Goal: Task Accomplishment & Management: Manage account settings

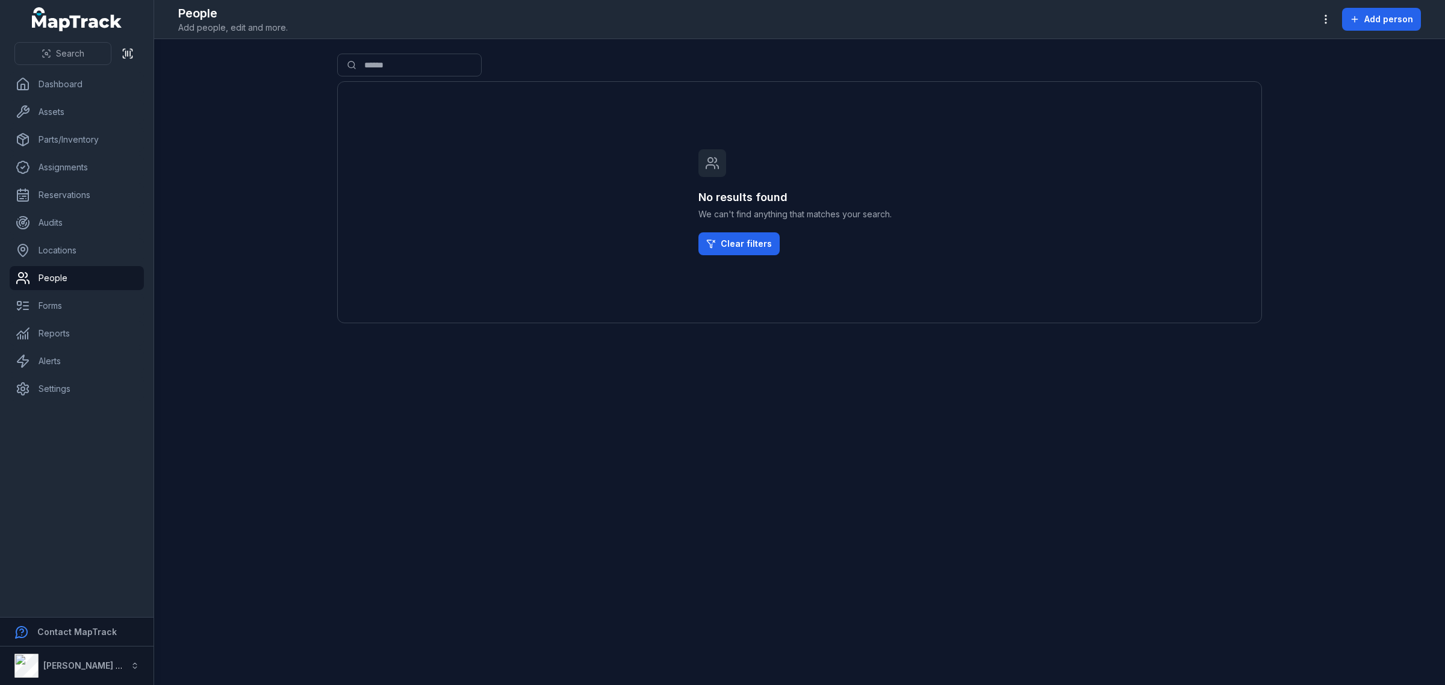
drag, startPoint x: 192, startPoint y: 142, endPoint x: 179, endPoint y: 122, distance: 23.1
click at [192, 140] on main "Search for people ****** No results found We can't find anything that matches y…" at bounding box center [799, 362] width 1291 height 646
click at [1326, 19] on circle "button" at bounding box center [1325, 19] width 1 height 1
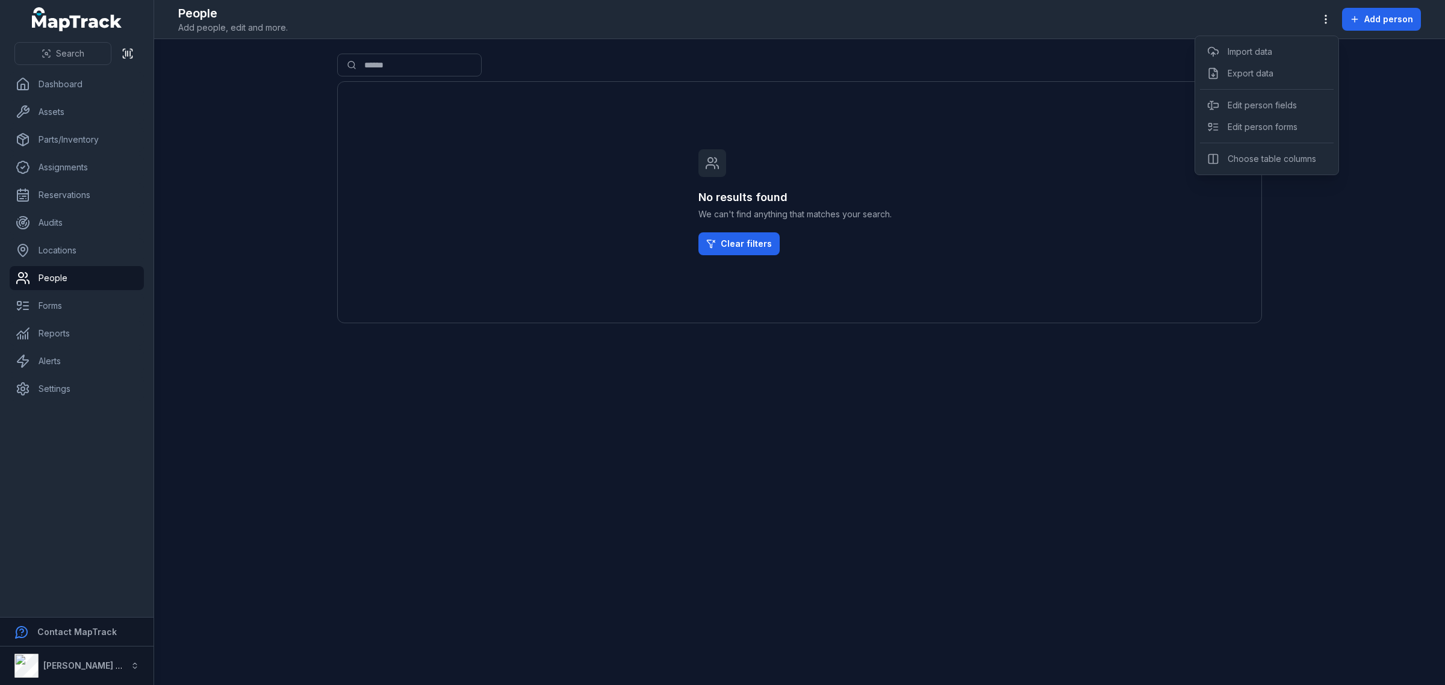
click at [413, 528] on div "Toggle Navigation People Add people, edit and more. Add person Search for peopl…" at bounding box center [799, 342] width 1291 height 685
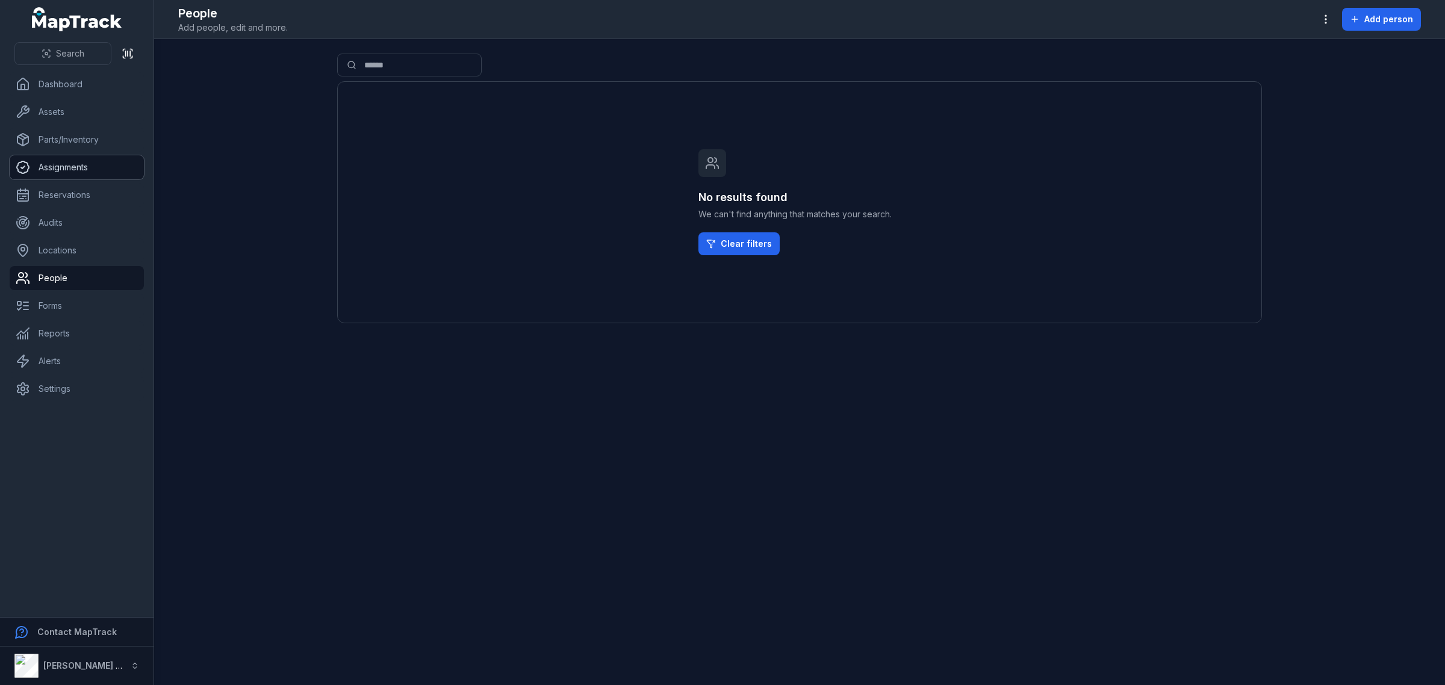
click at [98, 170] on link "Assignments" at bounding box center [77, 167] width 134 height 24
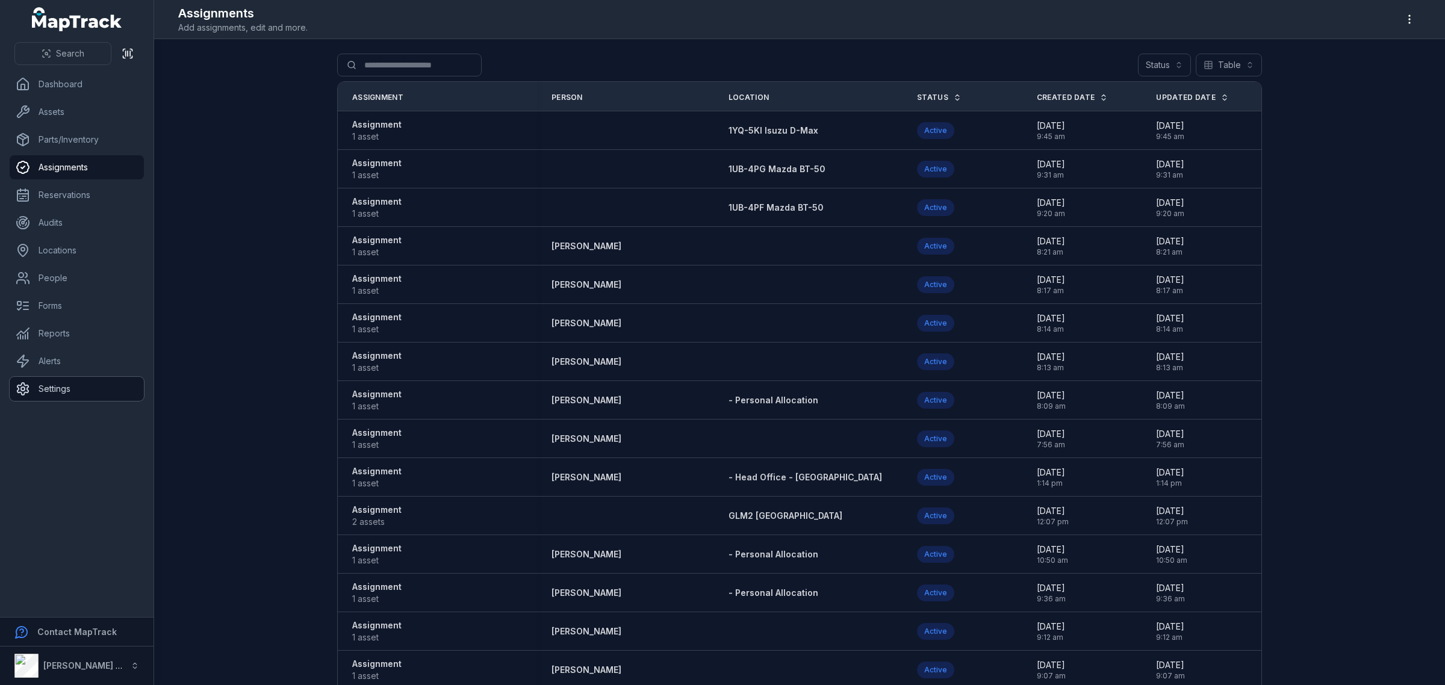
click at [58, 384] on link "Settings" at bounding box center [77, 389] width 134 height 24
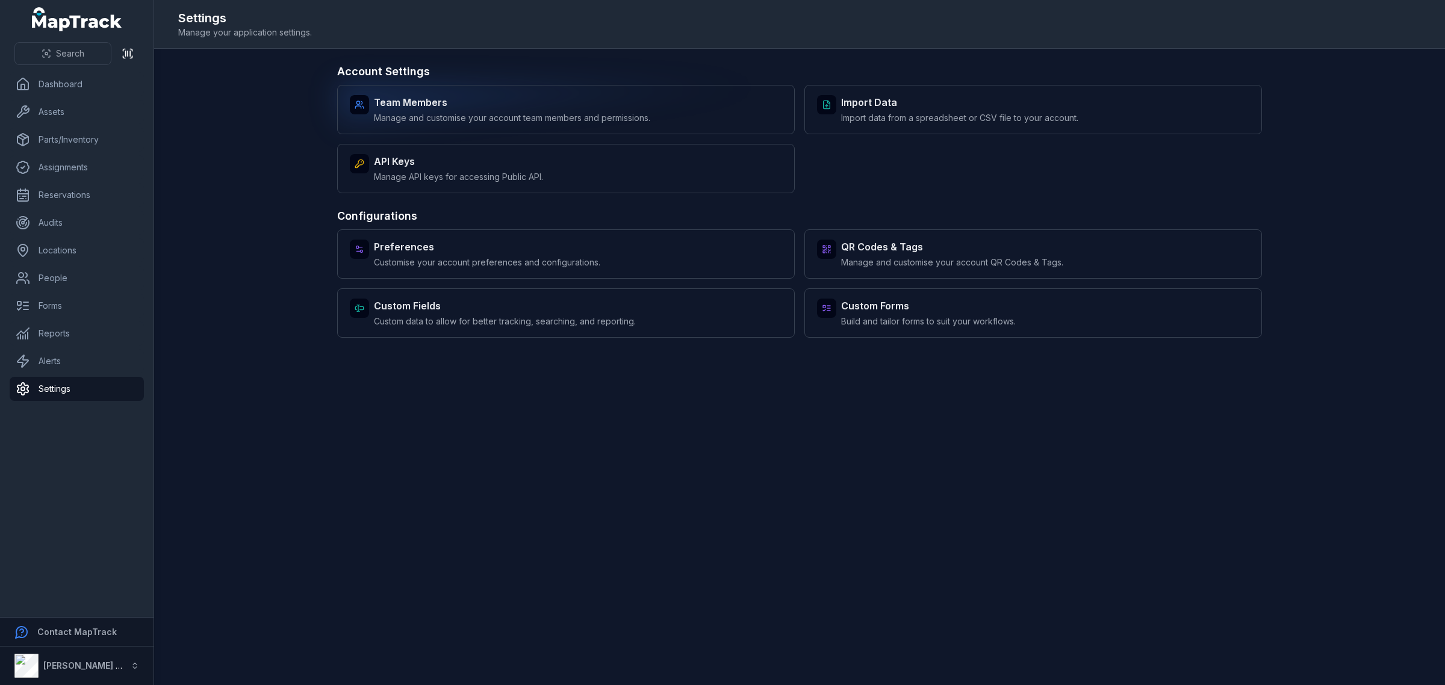
click at [717, 126] on div "Team Members Manage and customise your account team members and permissions." at bounding box center [566, 109] width 458 height 49
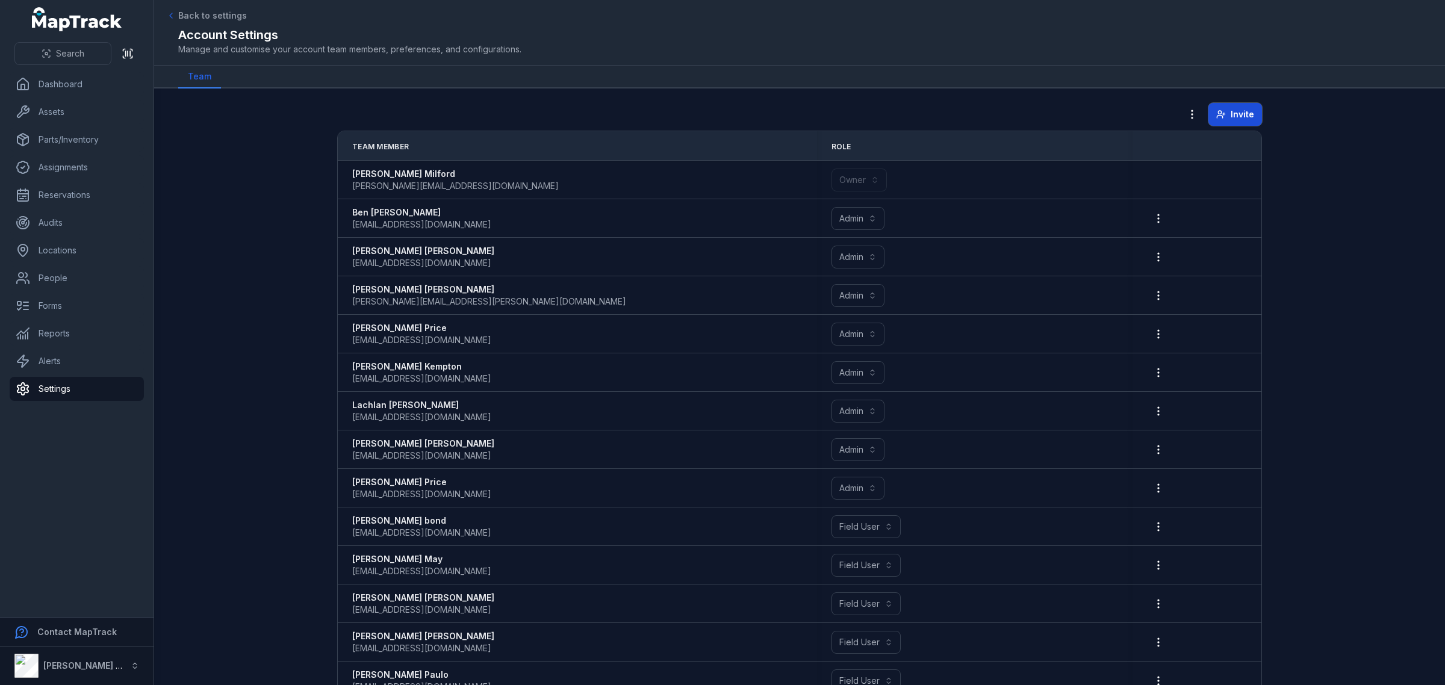
click at [1231, 115] on span "Invite" at bounding box center [1242, 114] width 23 height 12
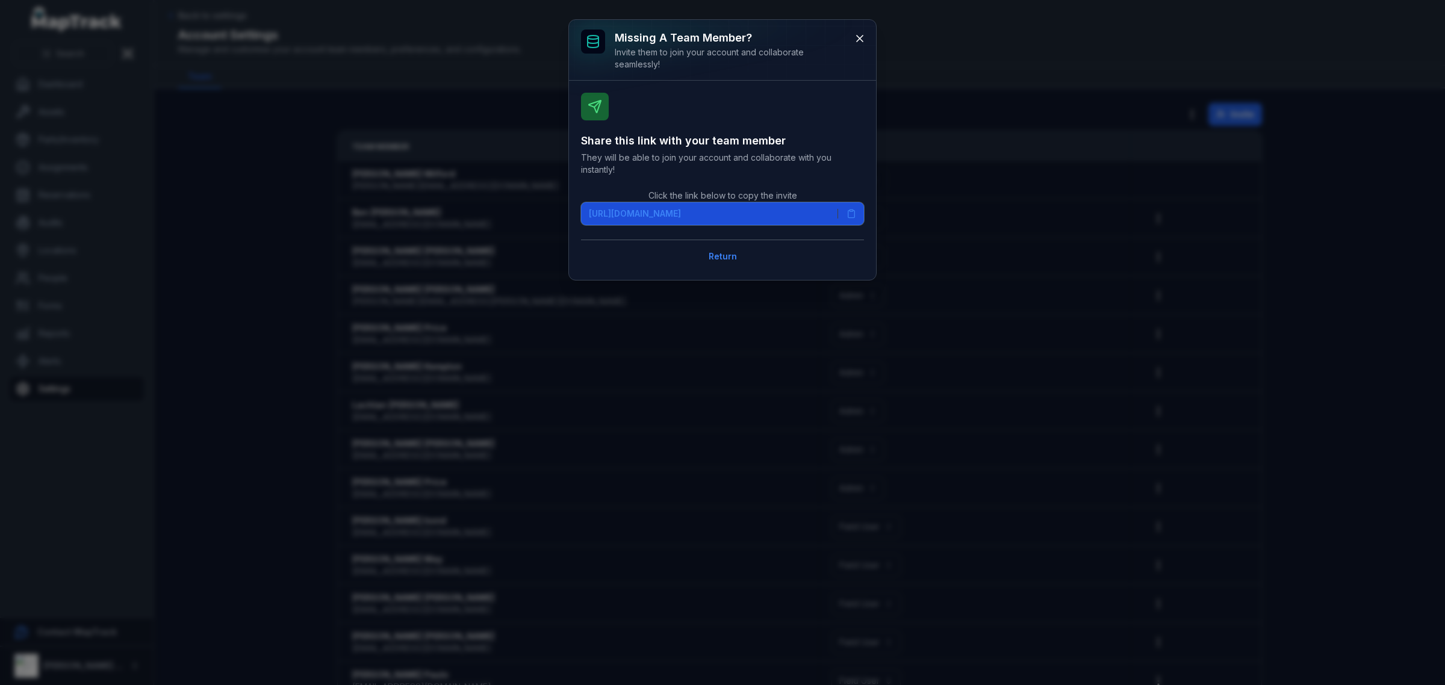
click at [854, 214] on icon at bounding box center [852, 214] width 7 height 7
click at [866, 37] on button at bounding box center [860, 38] width 23 height 23
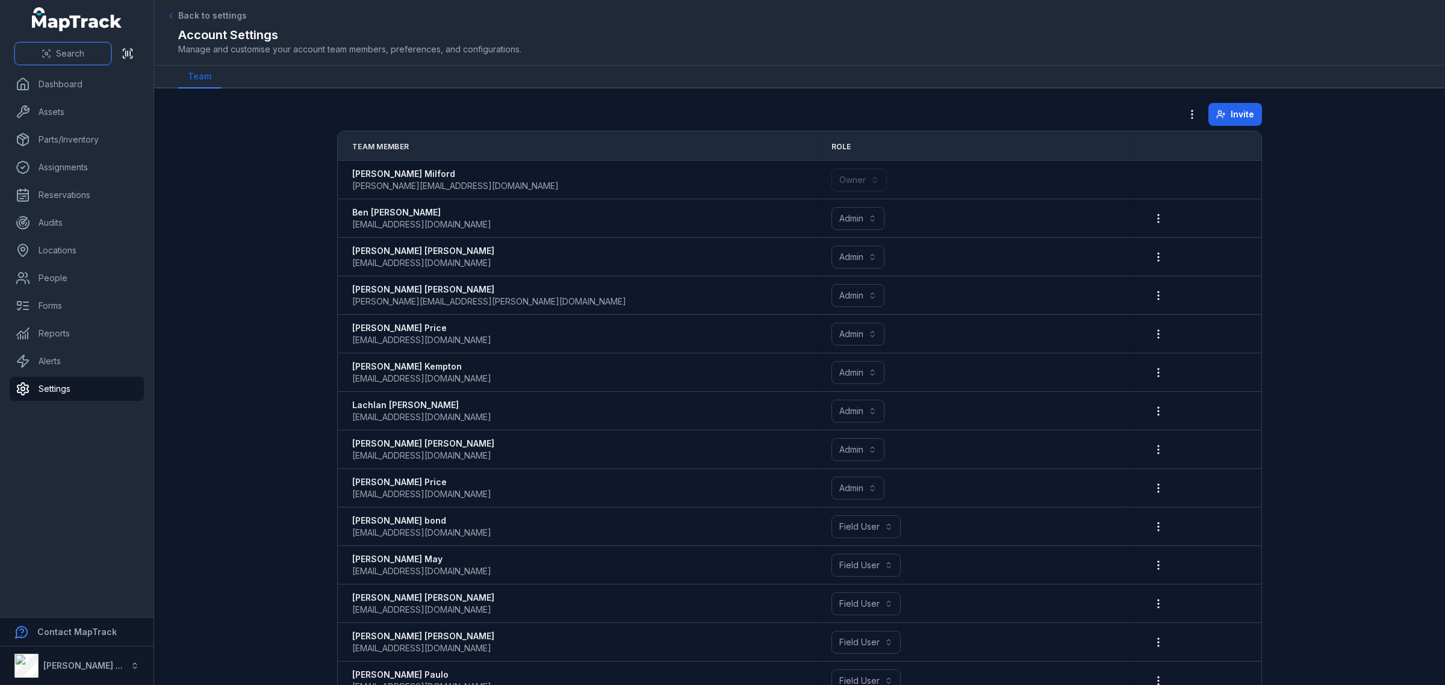
click at [64, 55] on span "Search" at bounding box center [70, 54] width 28 height 12
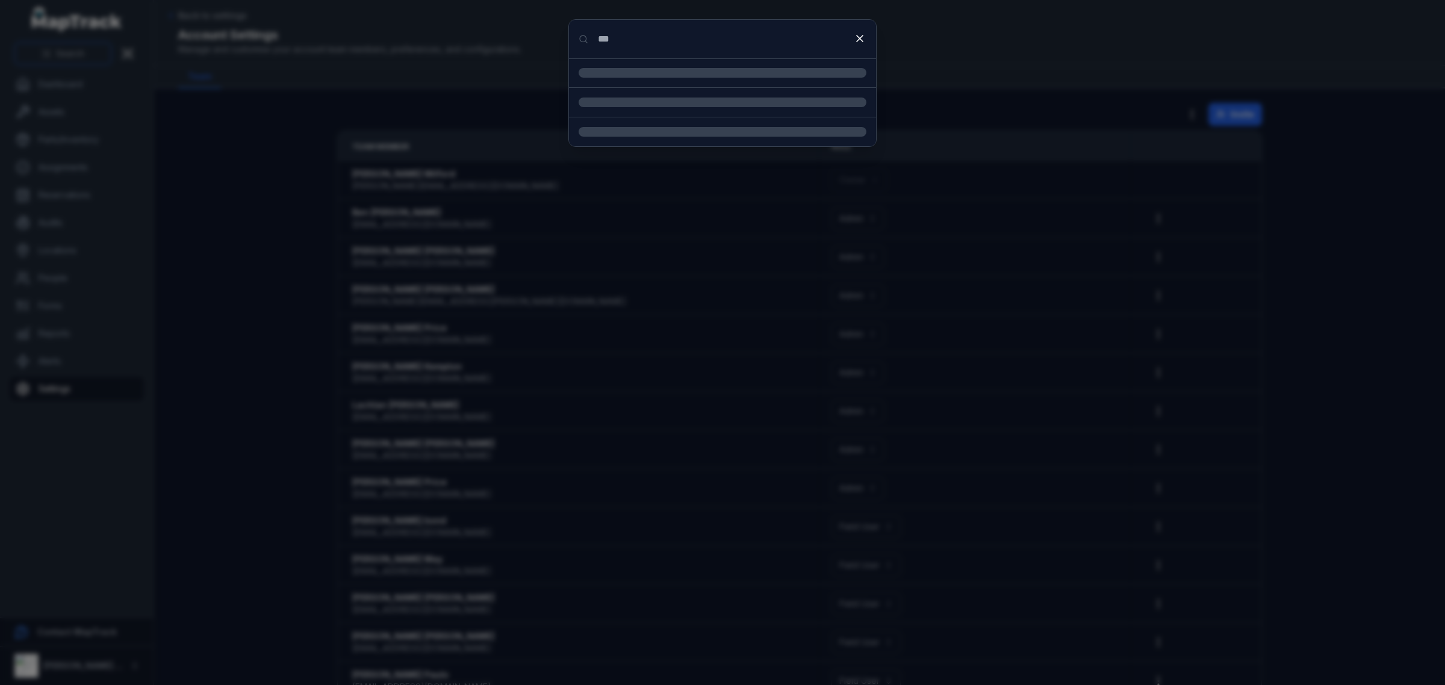
type input "***"
click at [682, 125] on strong "2.5kg Dry Powder Extinguisher" at bounding box center [737, 120] width 259 height 12
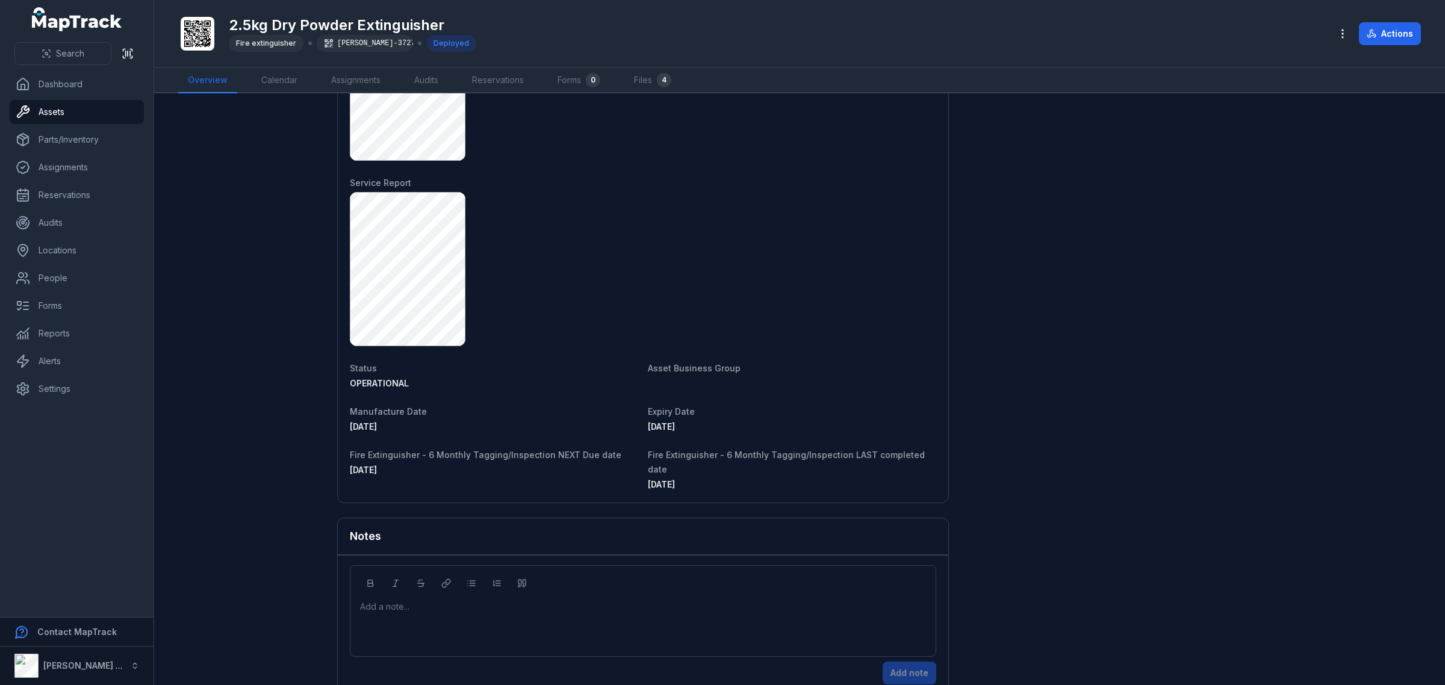
scroll to position [1085, 0]
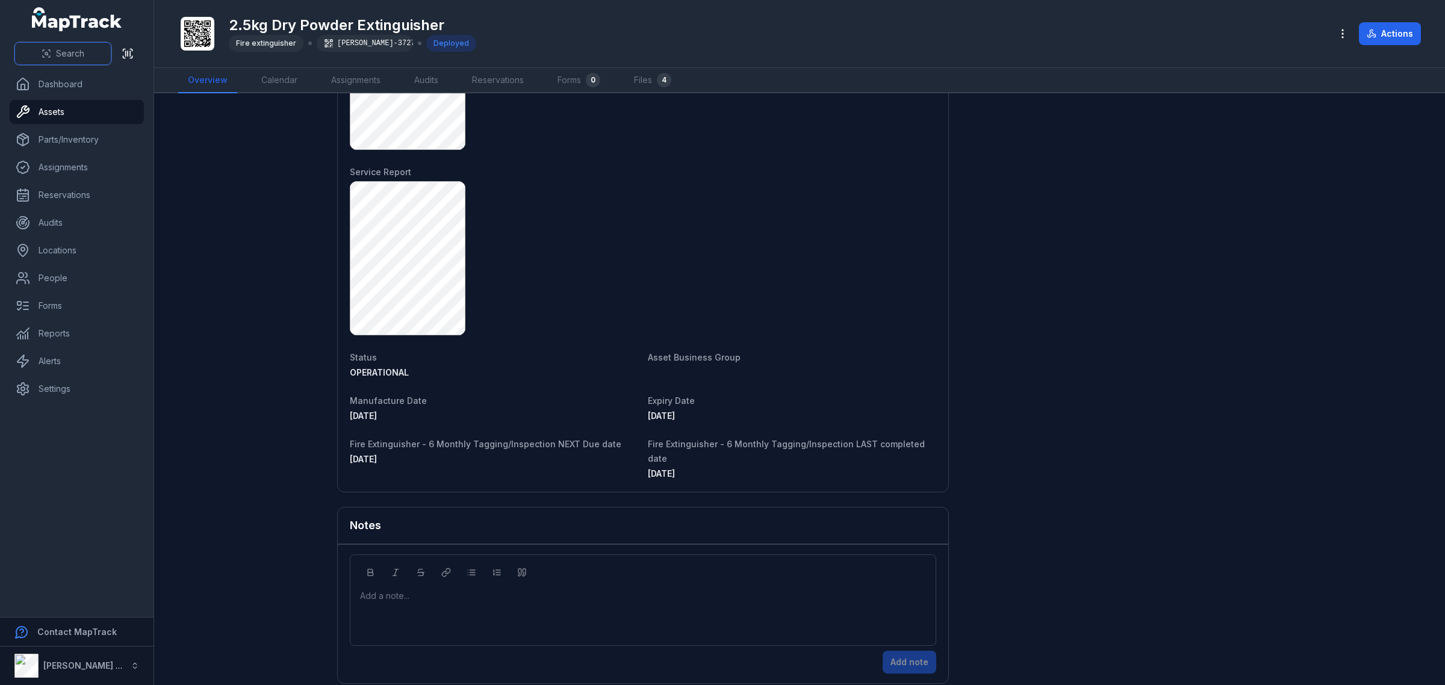
click at [71, 58] on span "Search" at bounding box center [70, 54] width 28 height 12
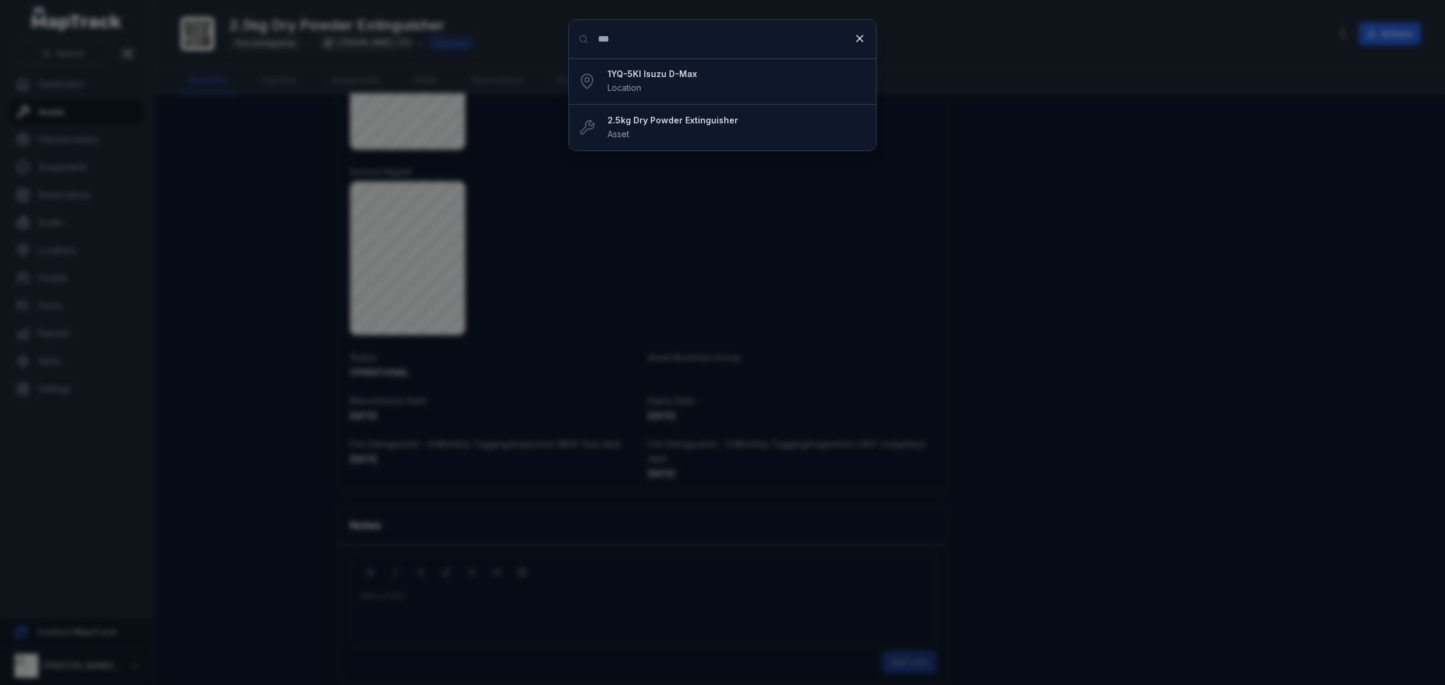
type input "***"
click at [694, 116] on strong "2.5kg Dry Powder Extinguisher" at bounding box center [737, 120] width 259 height 12
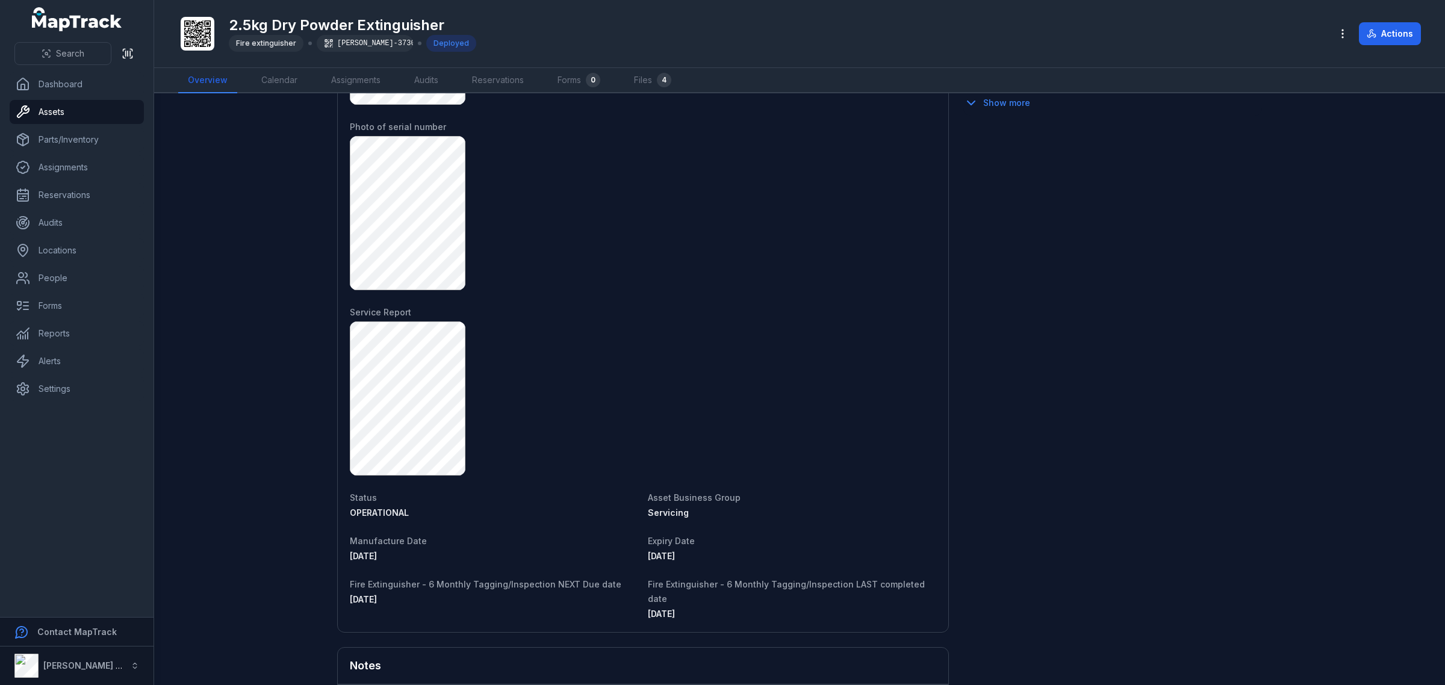
scroll to position [918, 0]
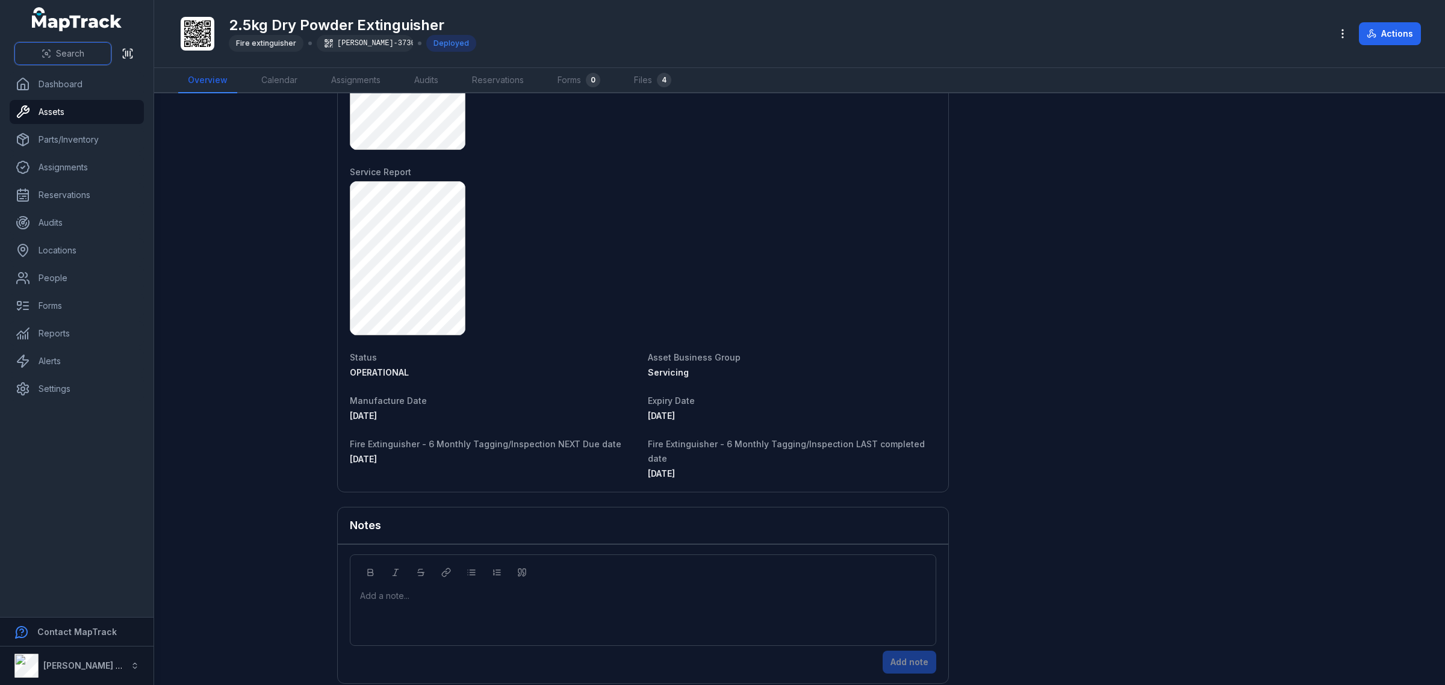
click at [68, 57] on span "Search" at bounding box center [70, 54] width 28 height 12
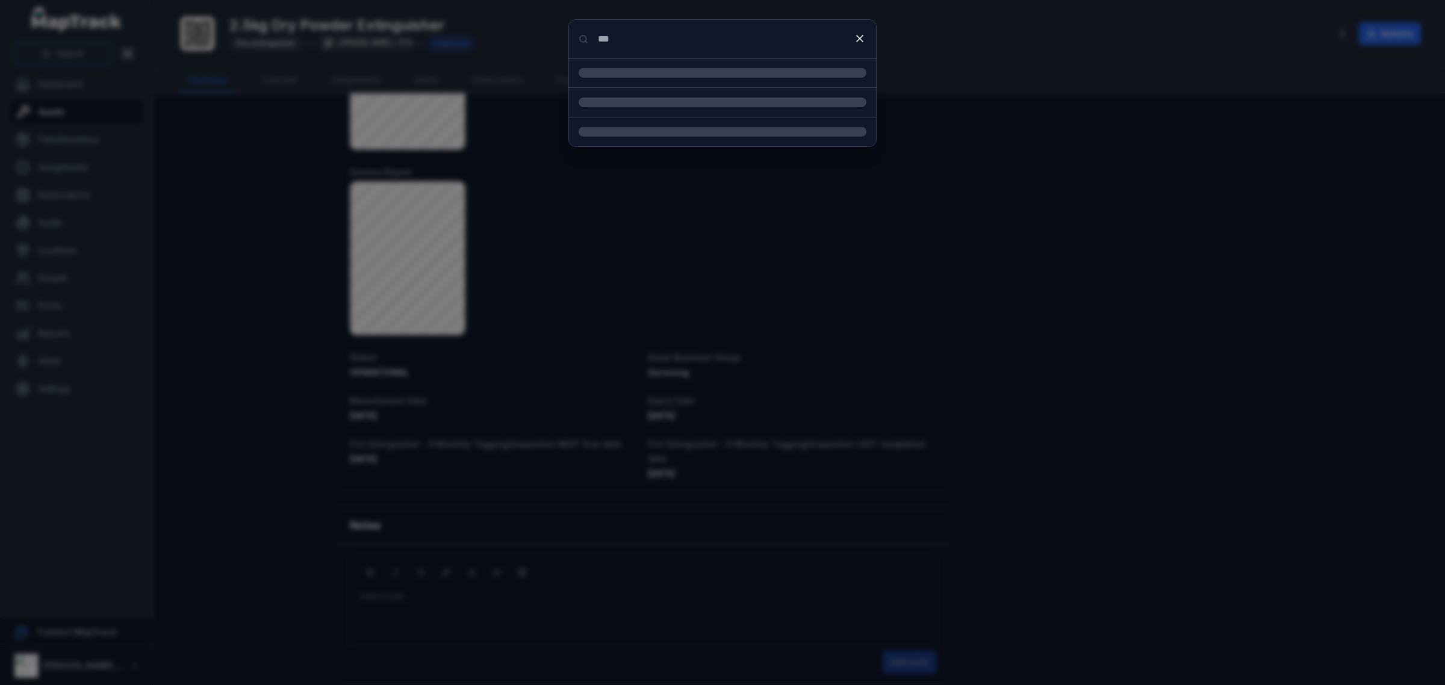
type input "***"
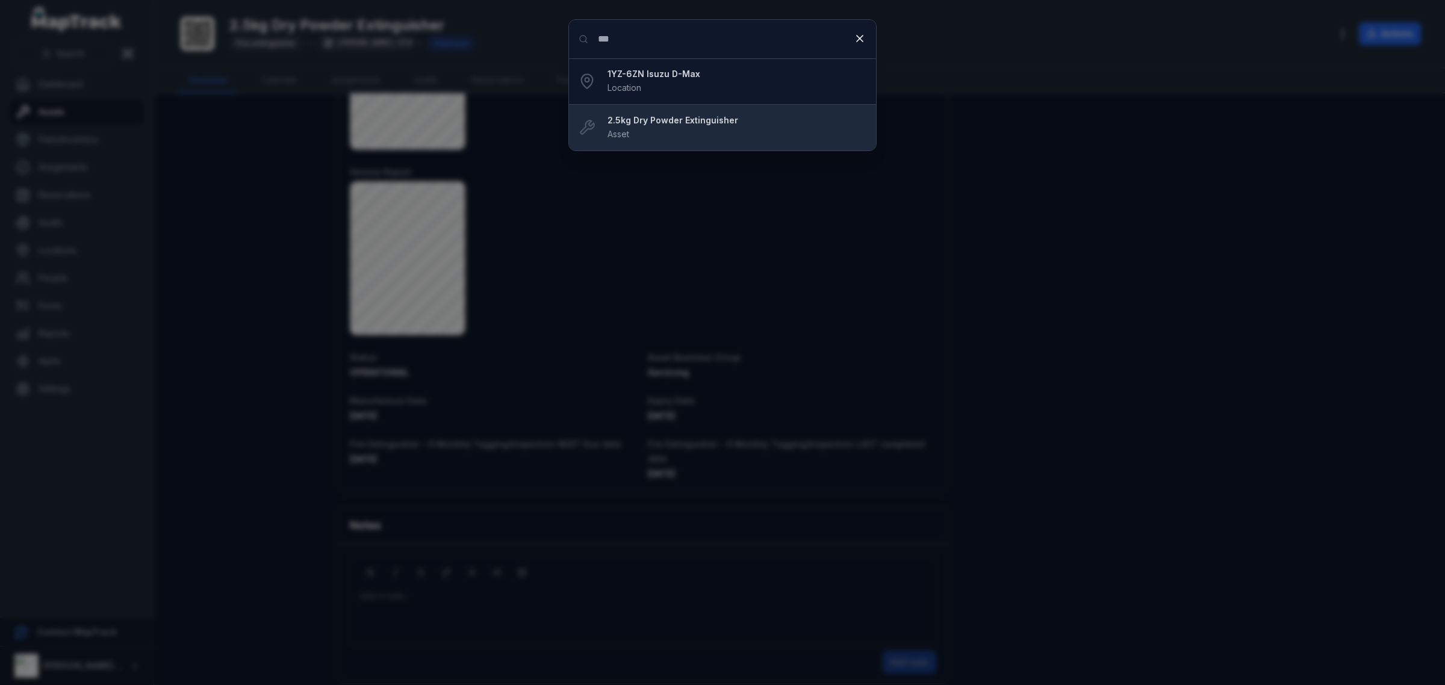
click at [745, 127] on div "2.5kg Dry Powder Extinguisher Asset" at bounding box center [737, 127] width 259 height 26
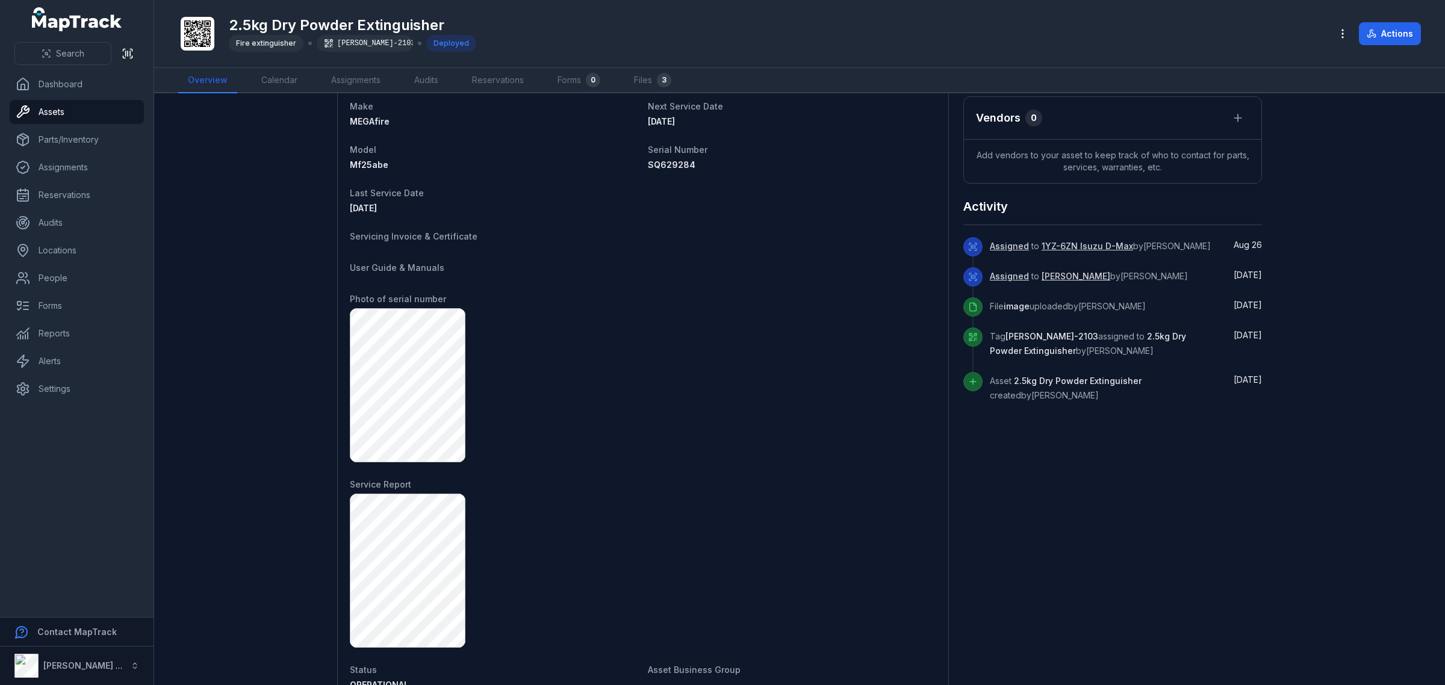
scroll to position [376, 0]
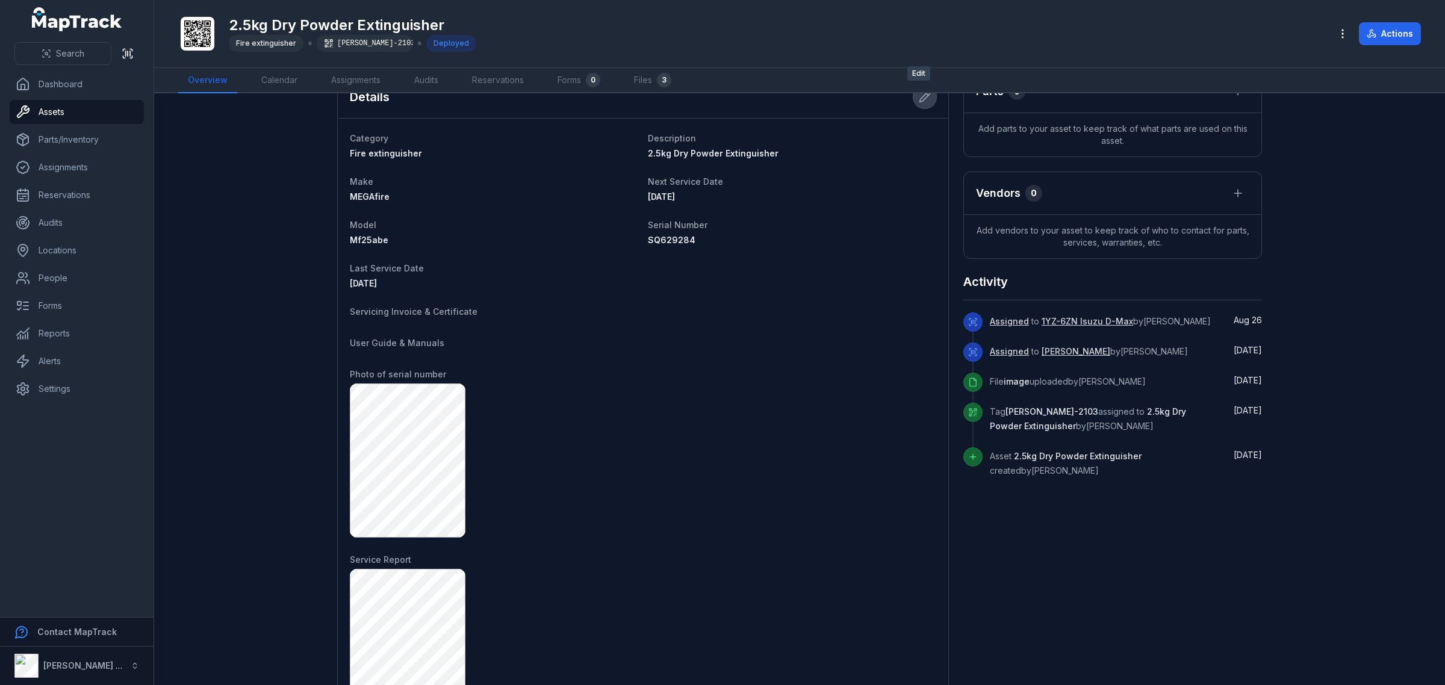
click at [919, 93] on icon at bounding box center [925, 97] width 12 height 12
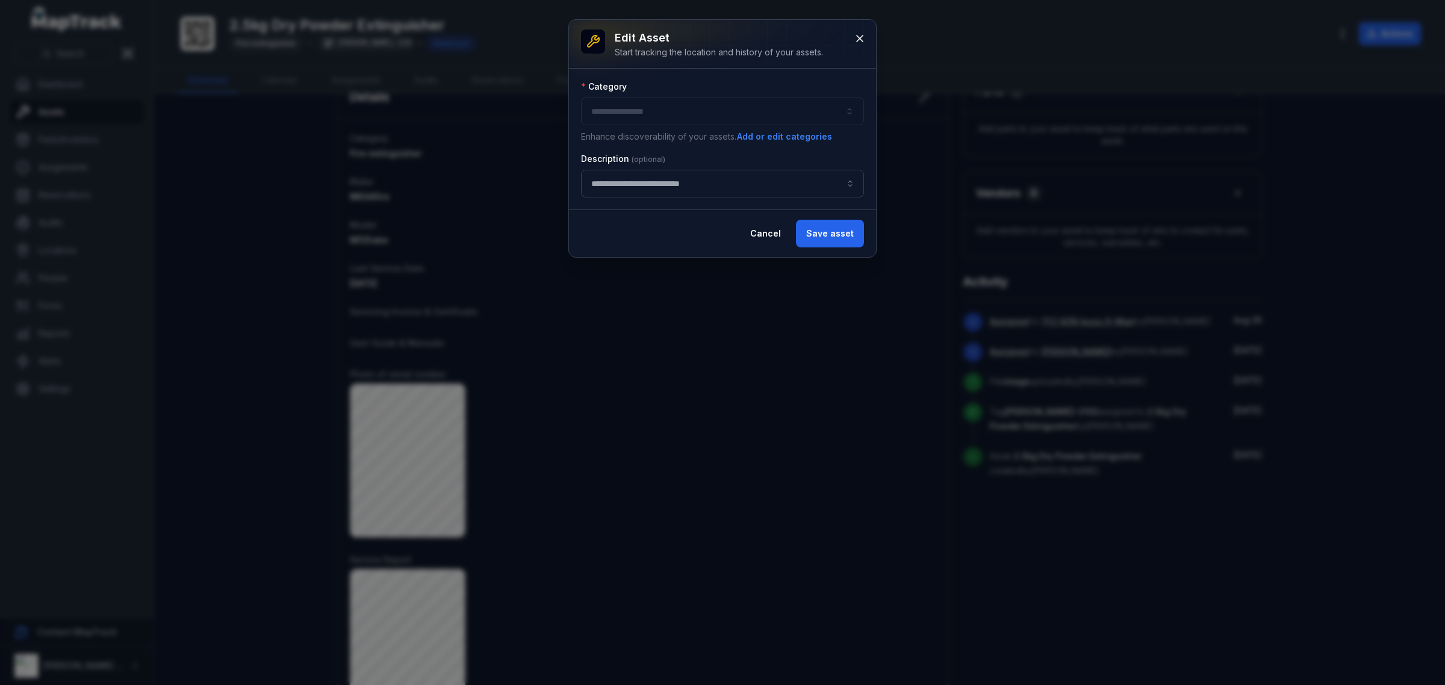
type input "**********"
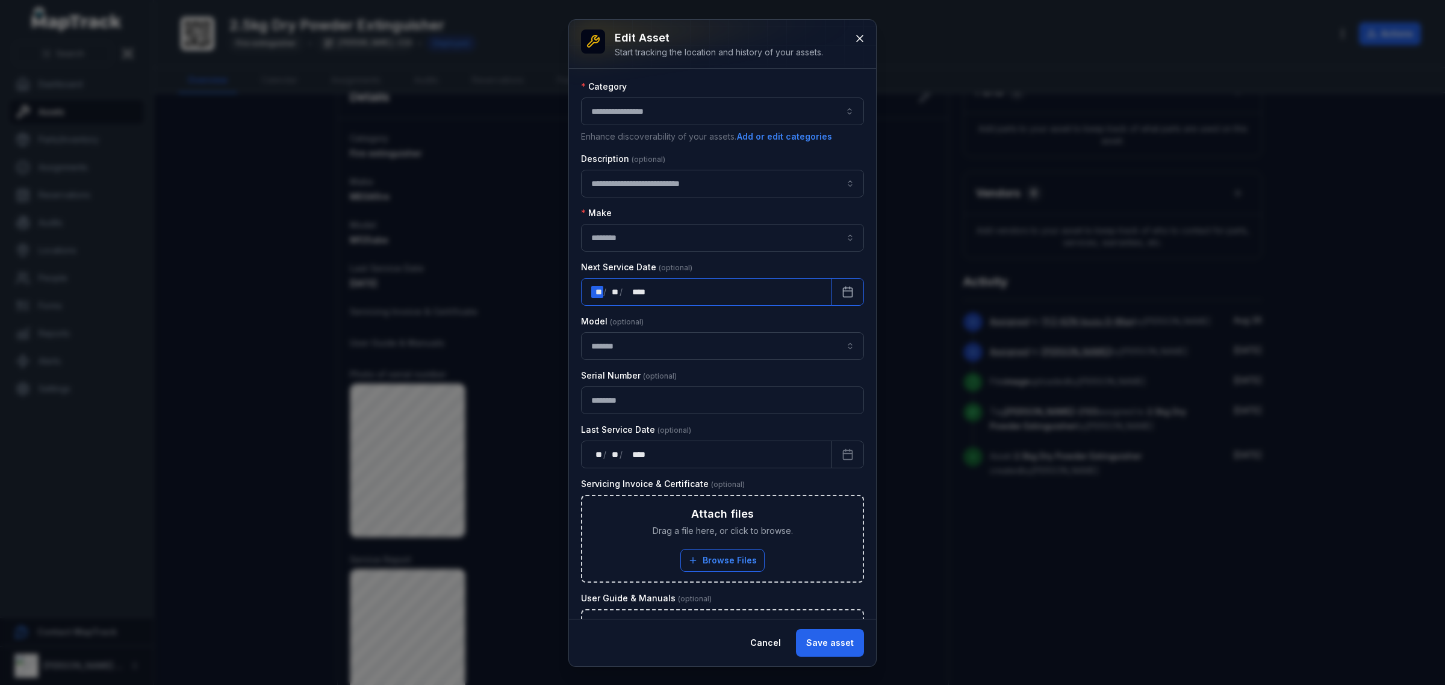
click at [595, 296] on div "** **" at bounding box center [597, 292] width 12 height 12
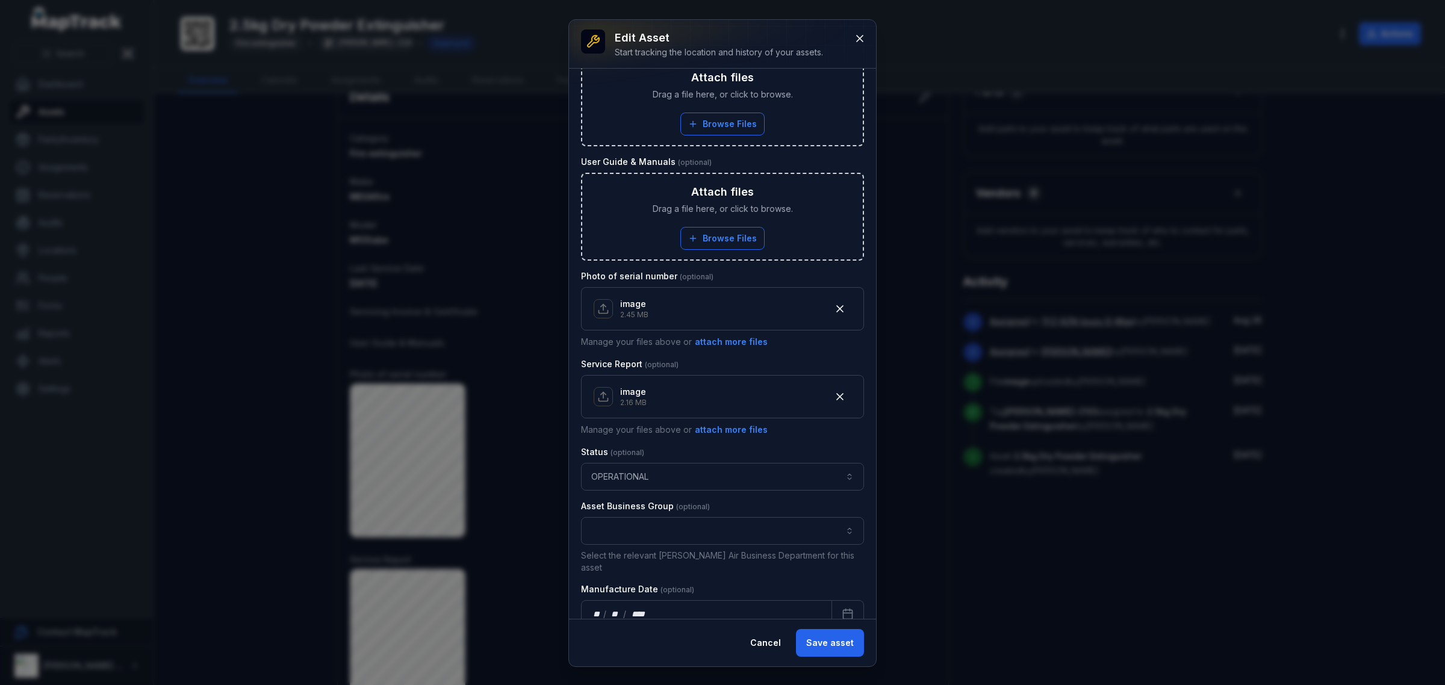
scroll to position [527, 0]
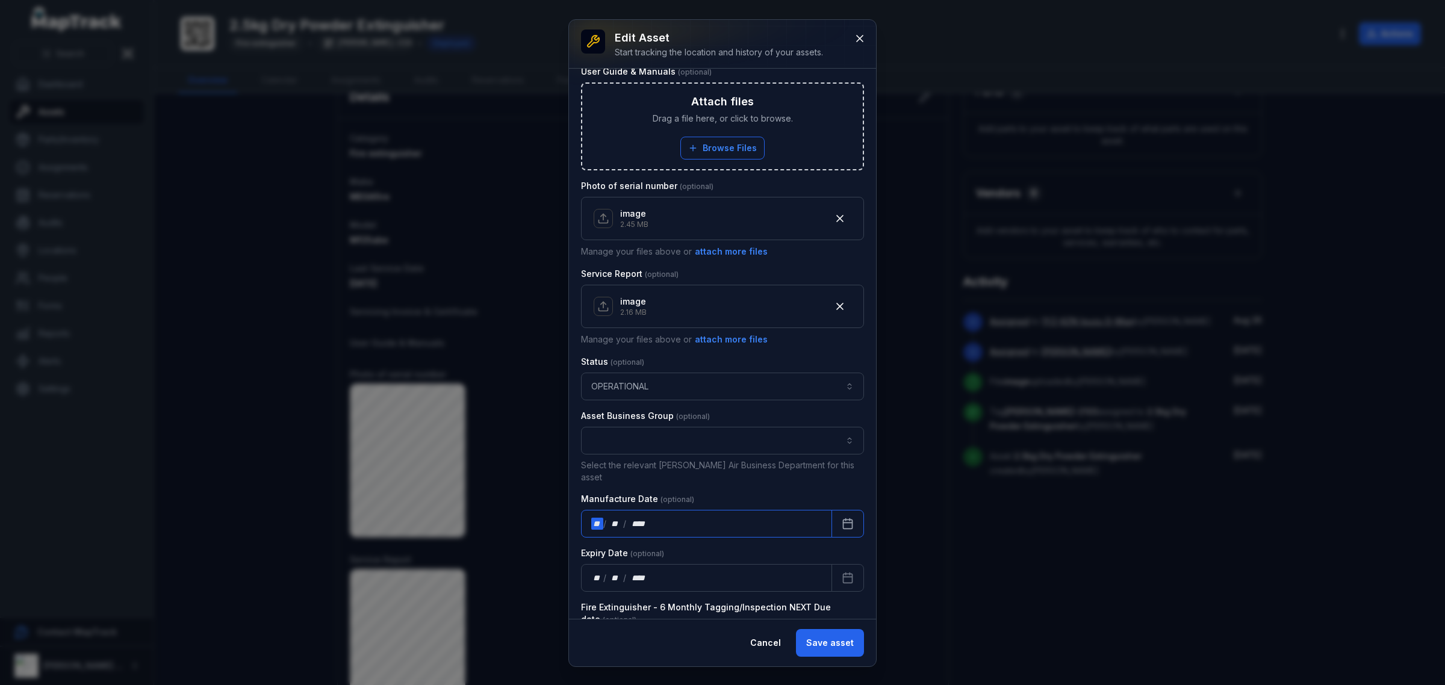
click at [663, 516] on div "** / ** / ****" at bounding box center [706, 524] width 251 height 28
click at [832, 514] on button "Calendar" at bounding box center [848, 524] width 33 height 28
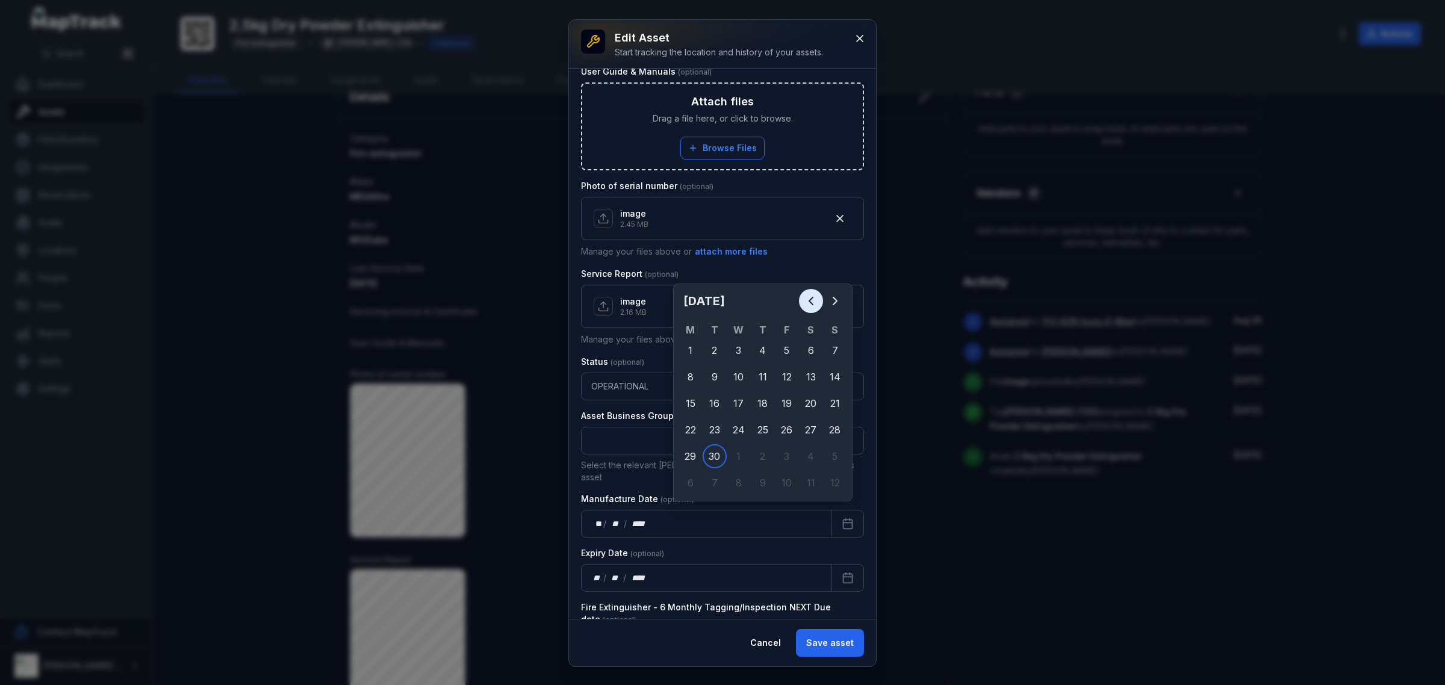
click at [811, 304] on icon "Previous" at bounding box center [811, 300] width 4 height 7
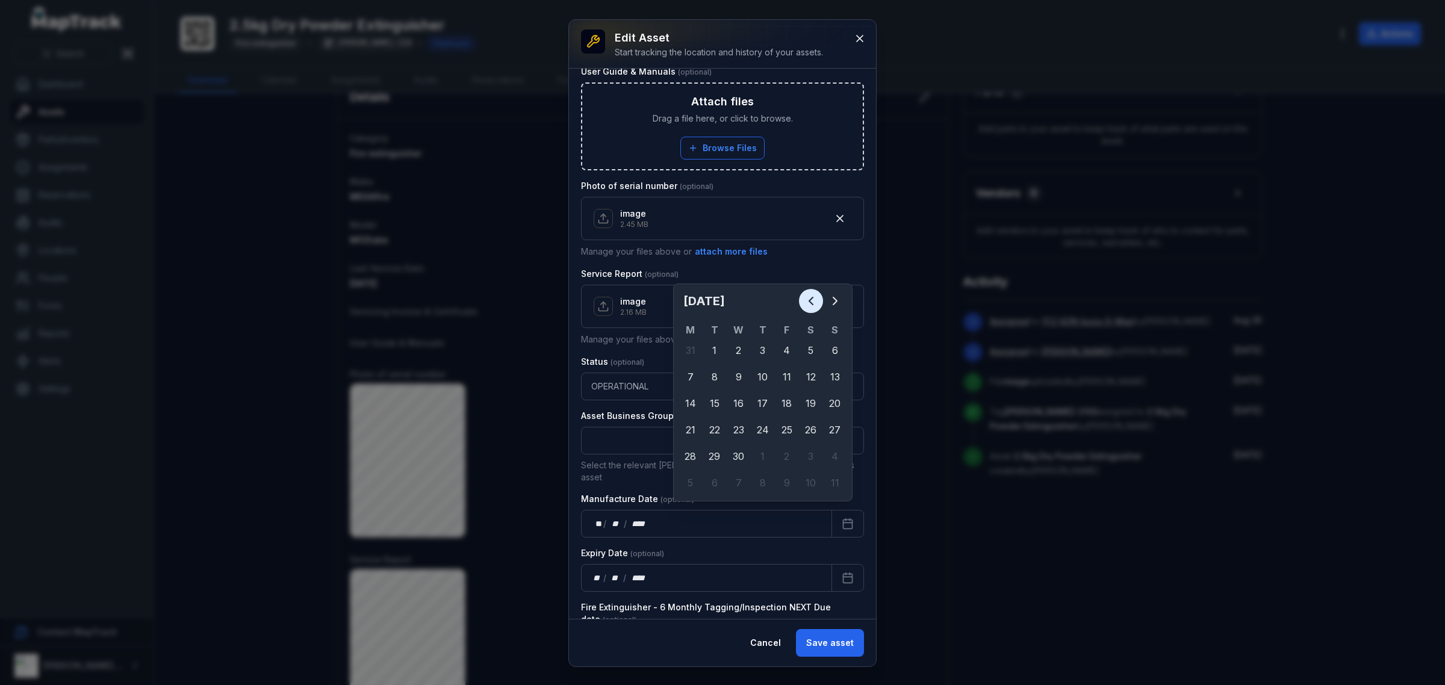
click at [811, 304] on icon "Previous" at bounding box center [811, 300] width 4 height 7
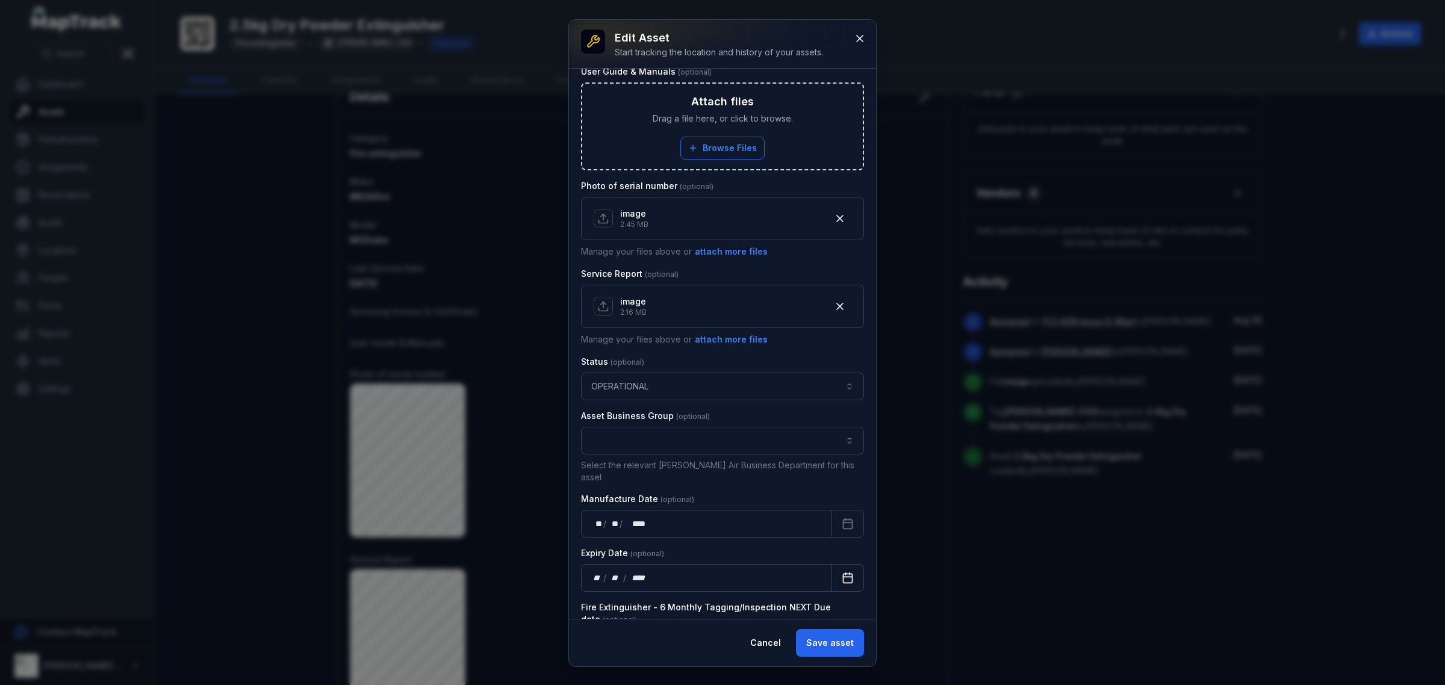
click at [842, 572] on icon "Calendar" at bounding box center [848, 578] width 12 height 12
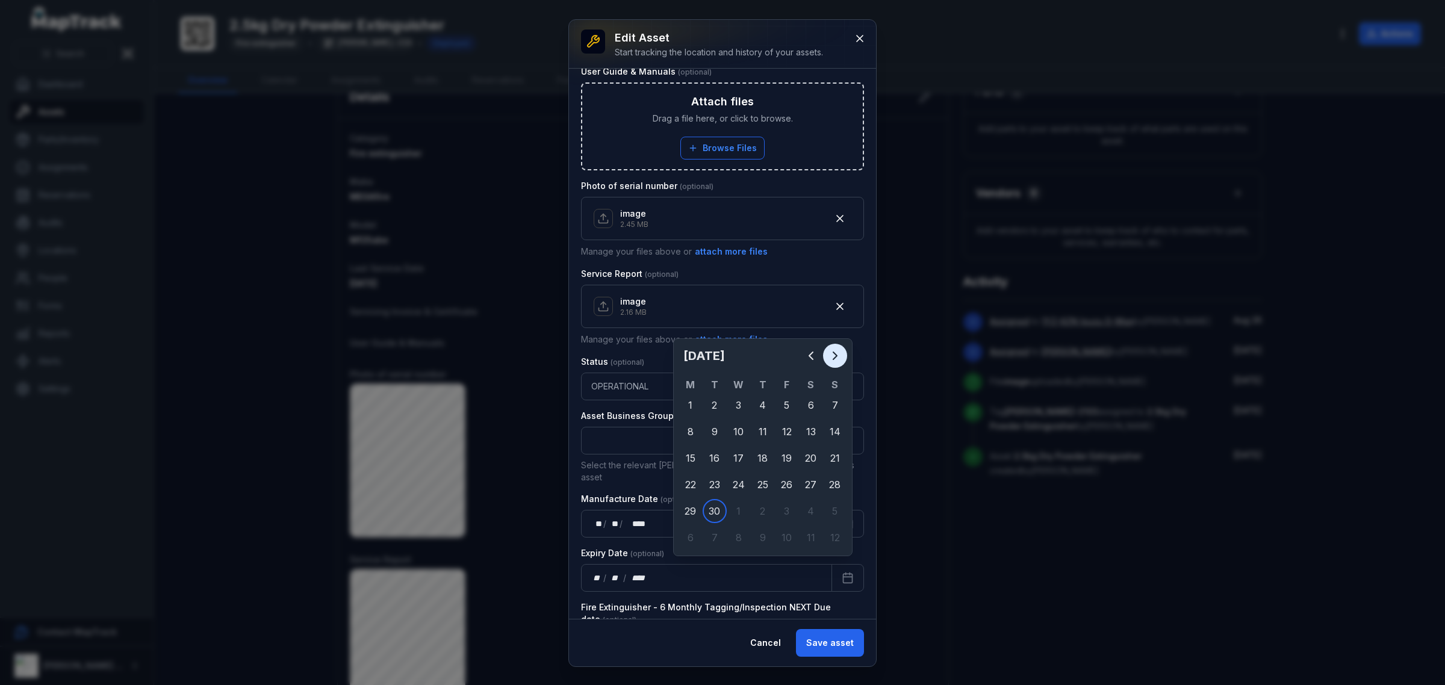
click at [841, 354] on icon "Next" at bounding box center [835, 356] width 14 height 14
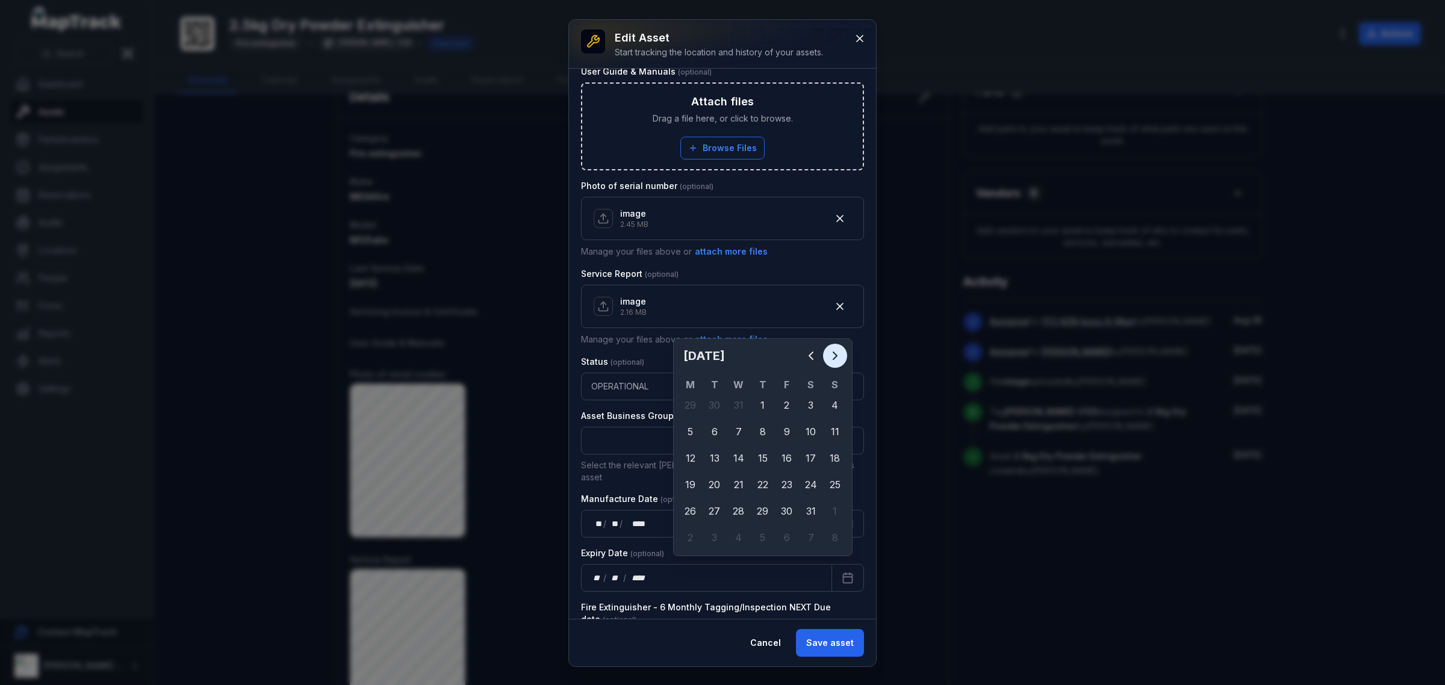
click at [841, 354] on icon "Next" at bounding box center [835, 356] width 14 height 14
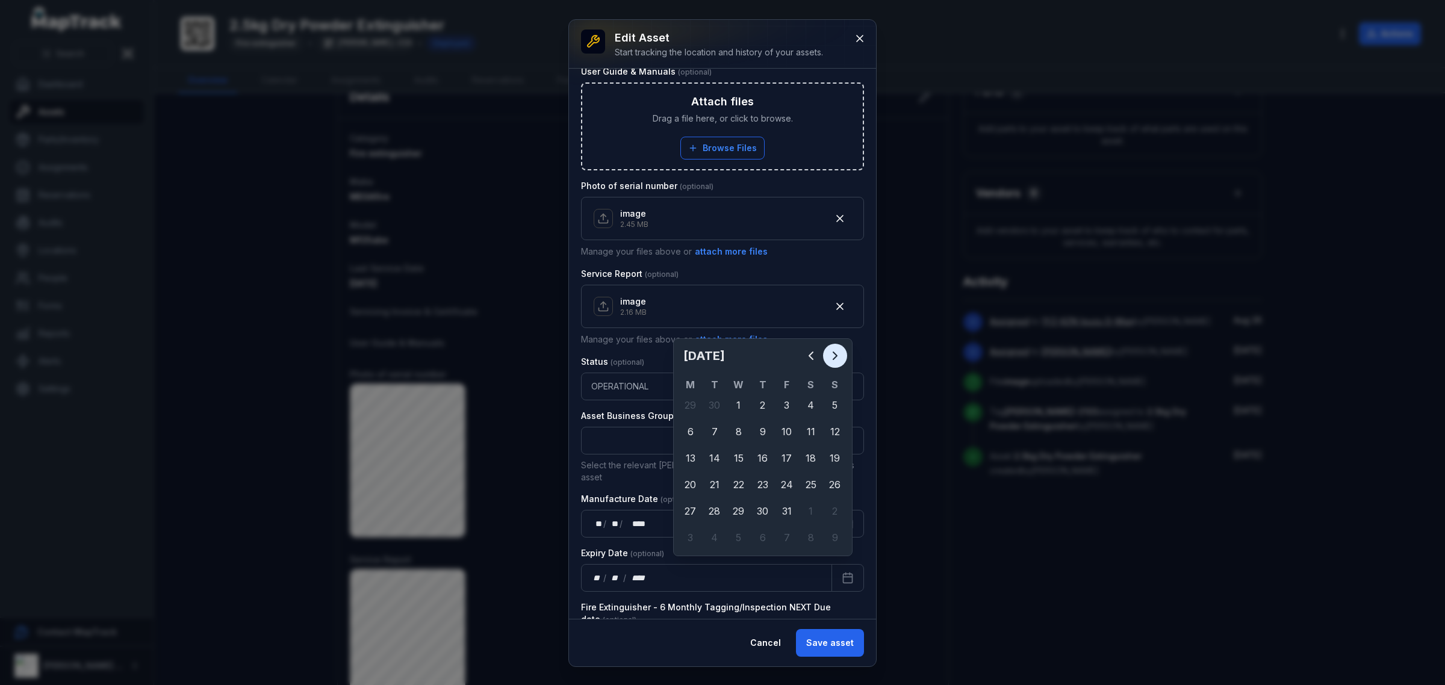
click at [841, 354] on icon "Next" at bounding box center [835, 356] width 14 height 14
click at [841, 355] on icon "Next" at bounding box center [835, 356] width 14 height 14
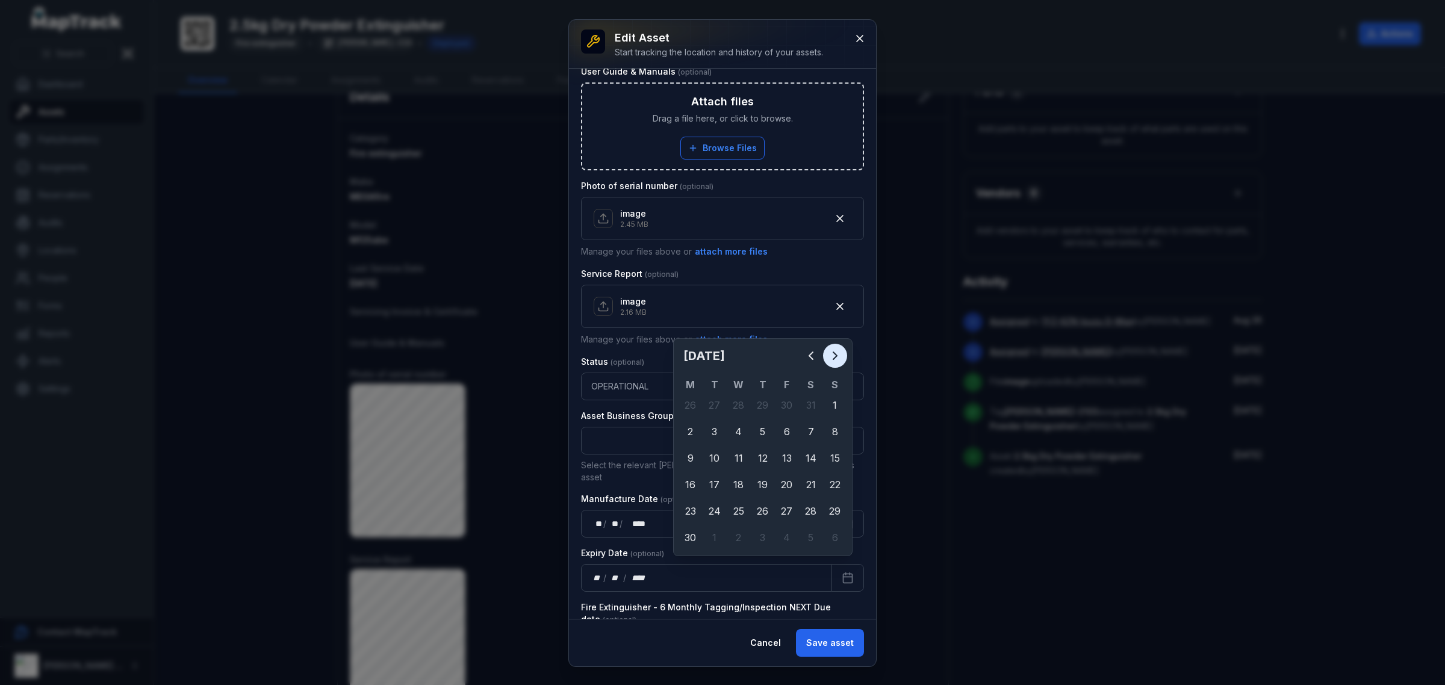
click at [841, 355] on icon "Next" at bounding box center [835, 356] width 14 height 14
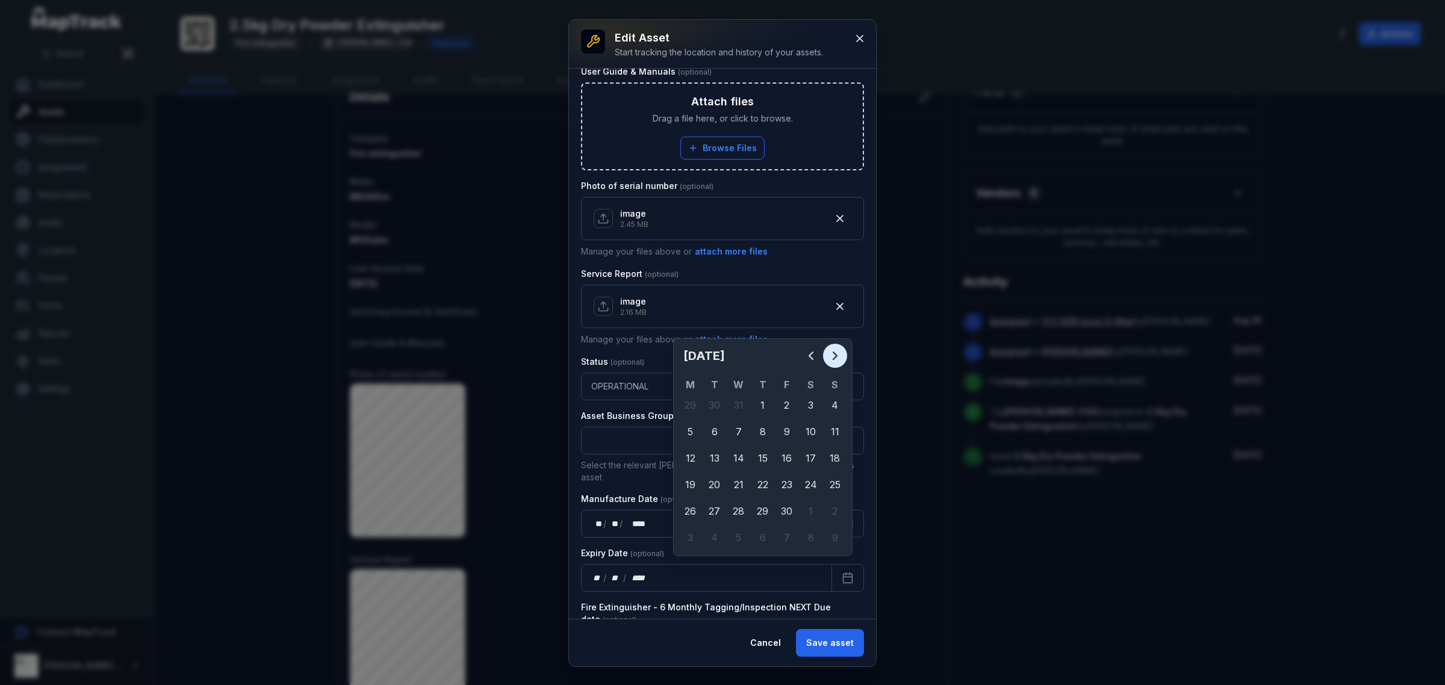
click at [841, 355] on icon "Next" at bounding box center [835, 356] width 14 height 14
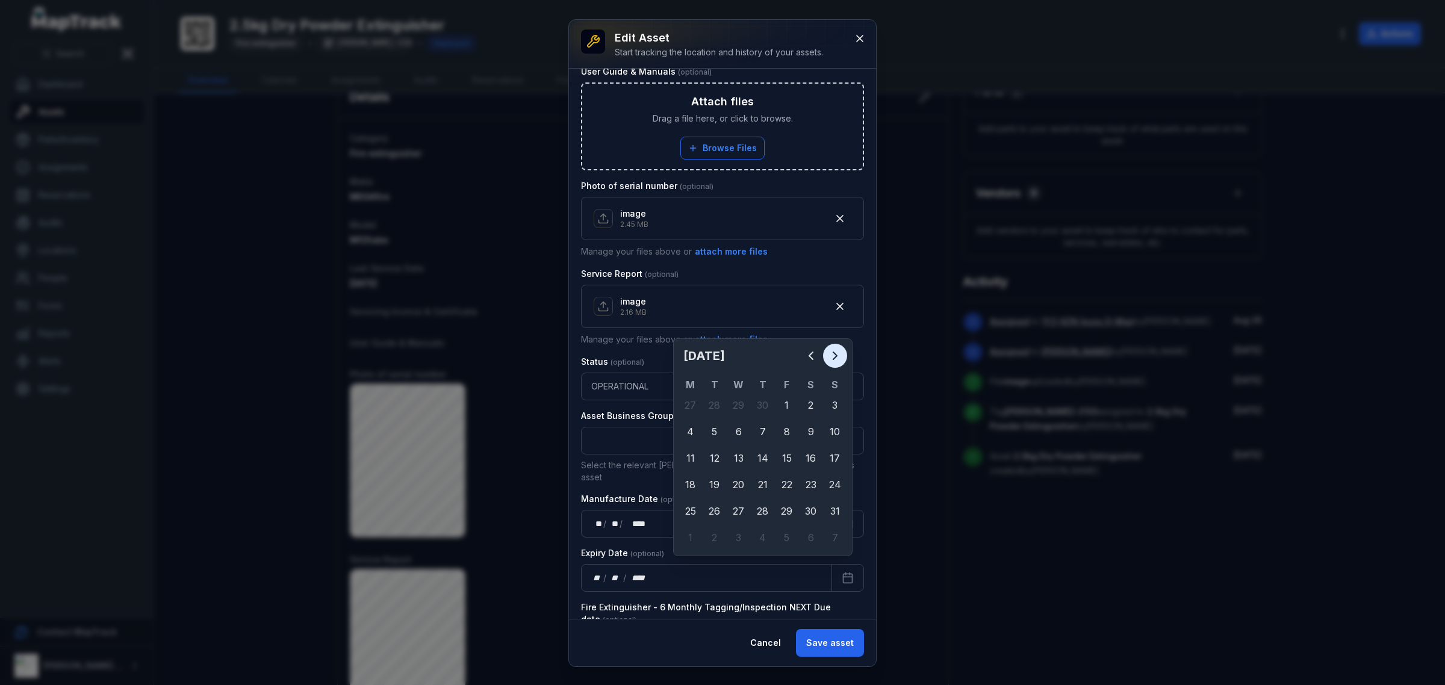
click at [841, 355] on icon "Next" at bounding box center [835, 356] width 14 height 14
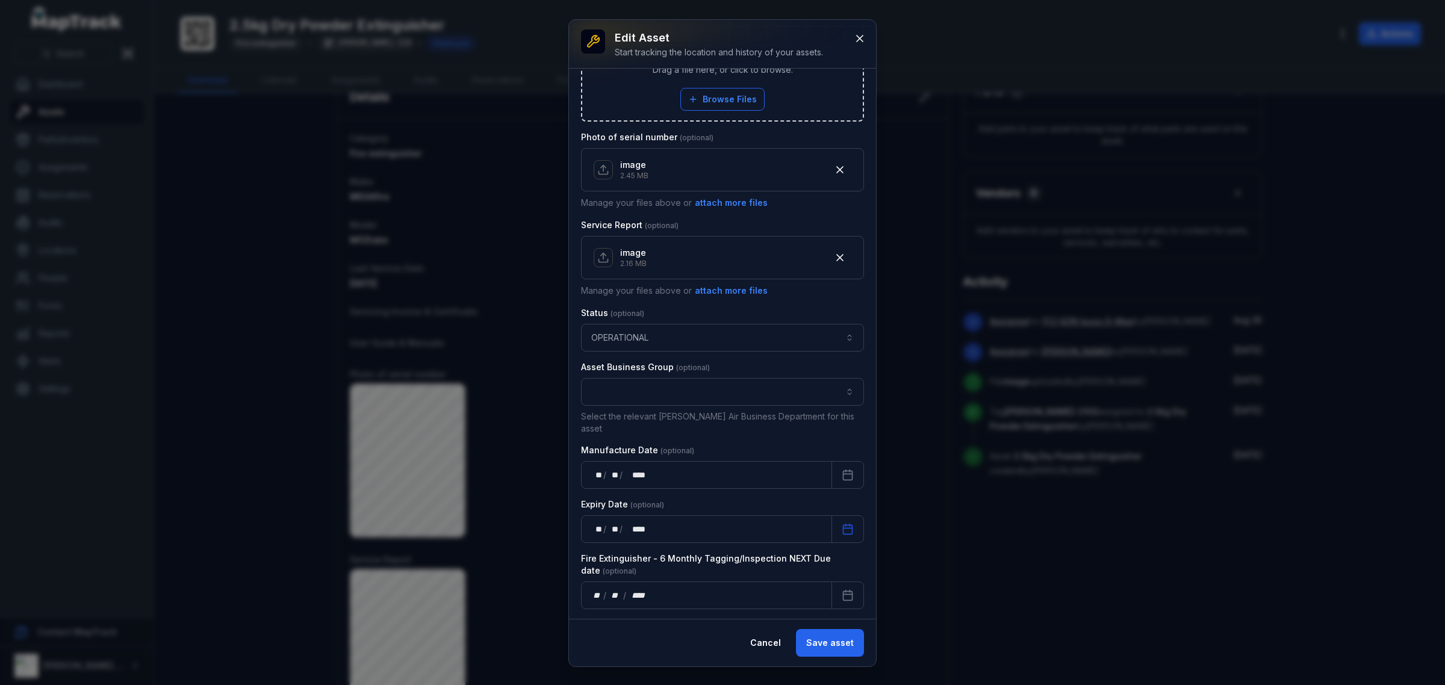
scroll to position [637, 0]
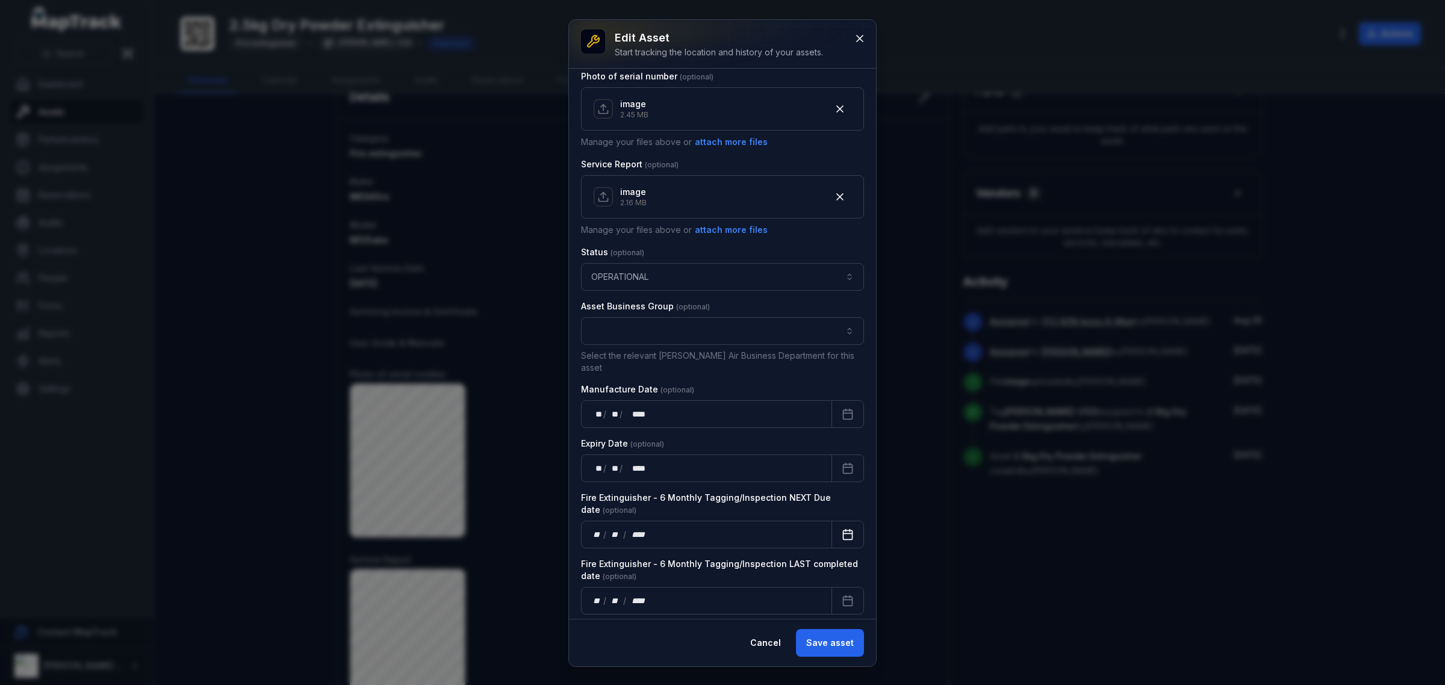
click at [842, 529] on icon "Calendar" at bounding box center [848, 535] width 12 height 12
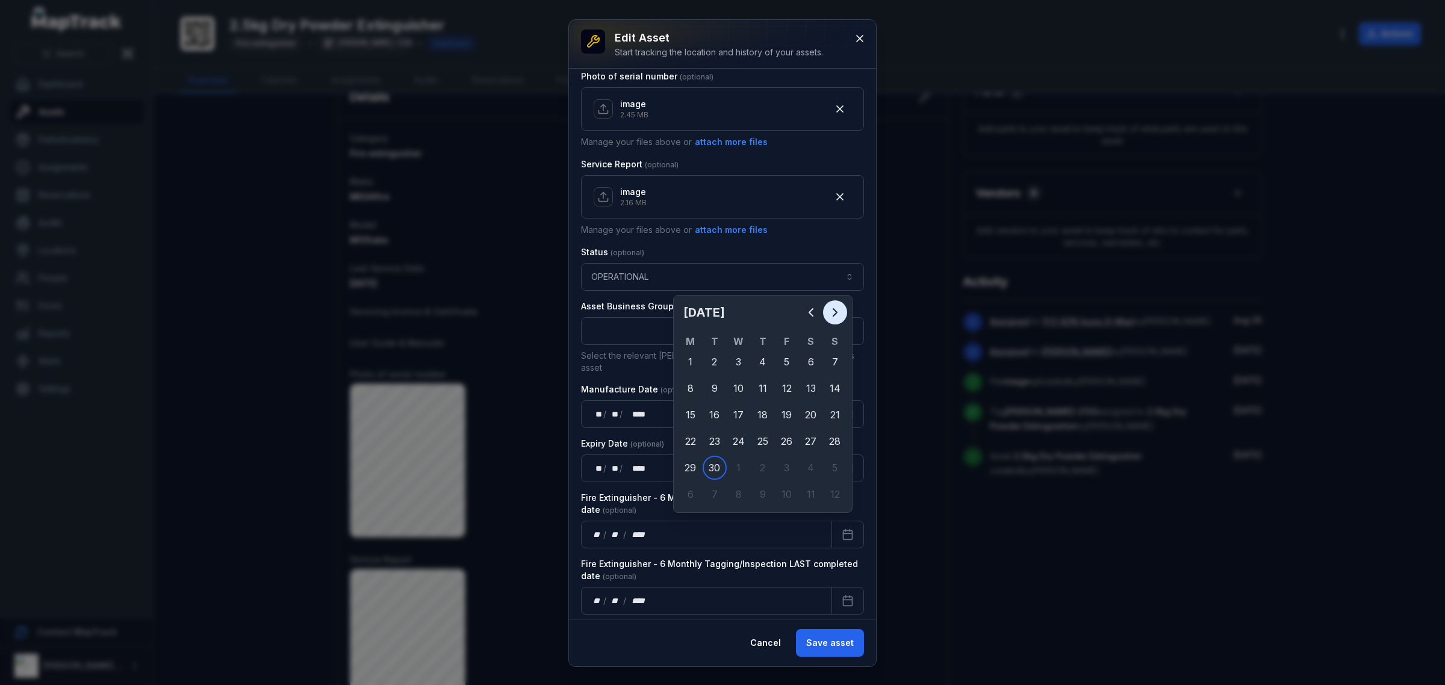
click at [831, 313] on icon "Next" at bounding box center [835, 312] width 14 height 14
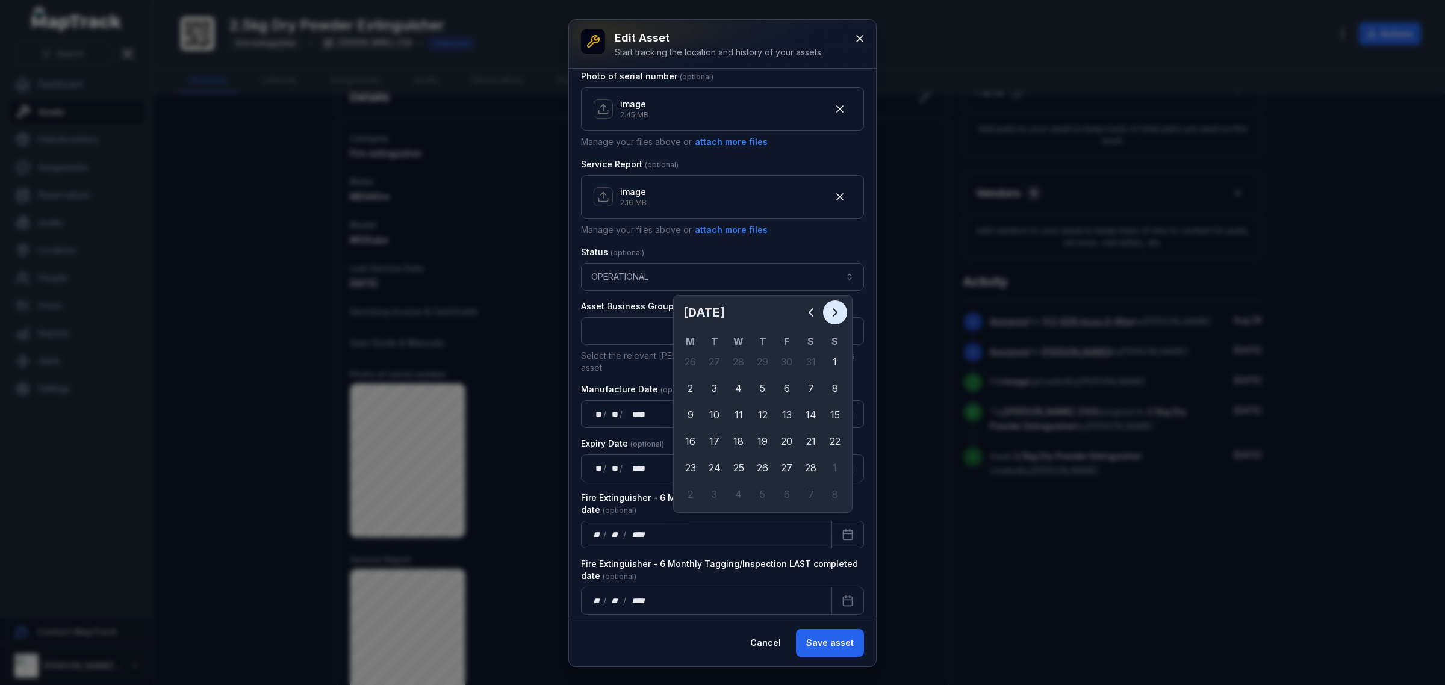
click at [831, 313] on icon "Next" at bounding box center [835, 312] width 14 height 14
click at [804, 307] on icon "Previous" at bounding box center [811, 312] width 14 height 14
click at [804, 308] on icon "Previous" at bounding box center [811, 312] width 14 height 14
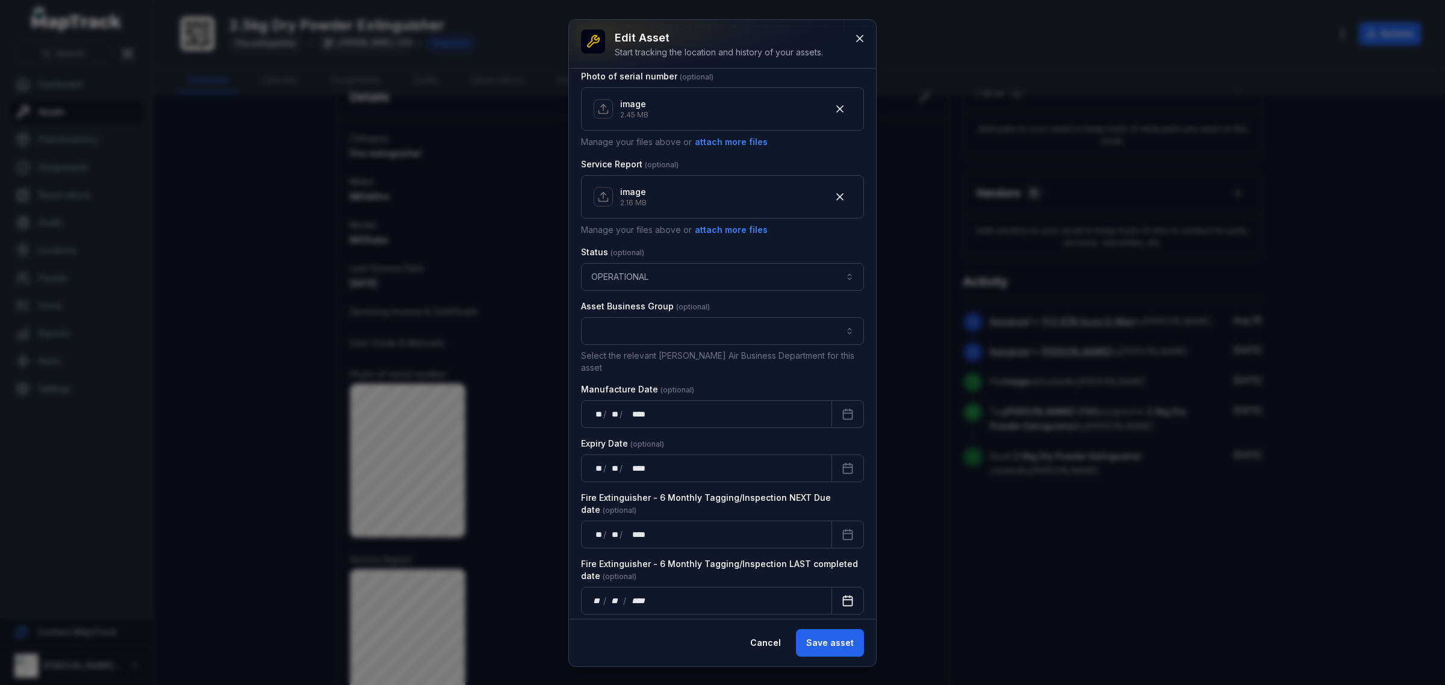
click at [832, 592] on button "Calendar" at bounding box center [848, 601] width 33 height 28
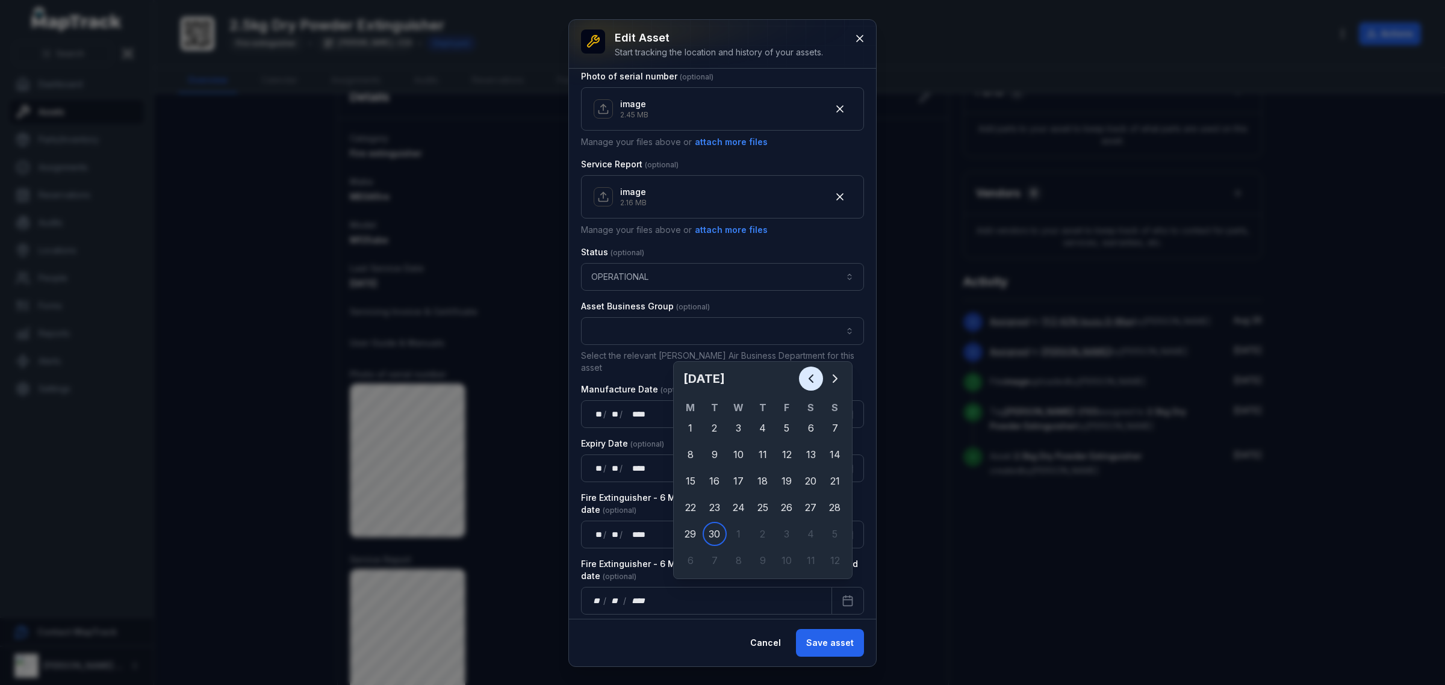
click at [812, 376] on icon "Previous" at bounding box center [811, 378] width 4 height 7
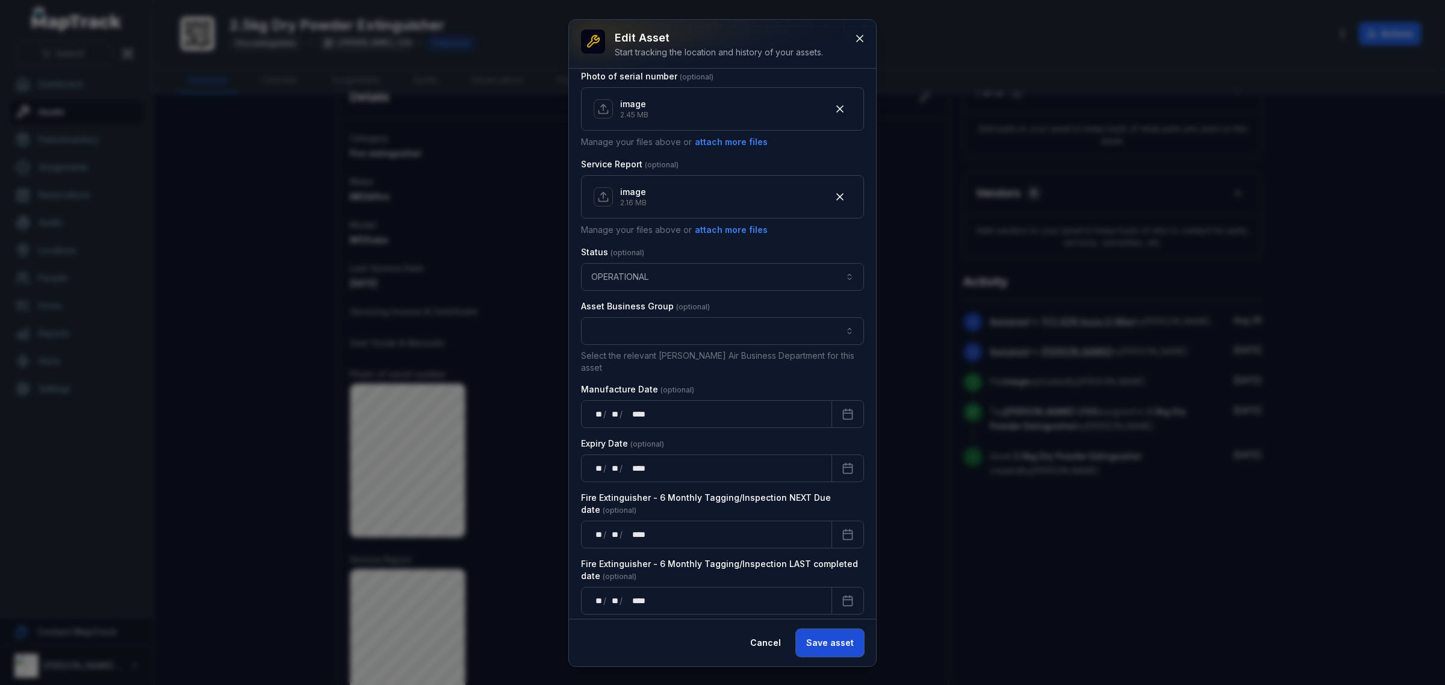
click at [814, 634] on button "Save asset" at bounding box center [830, 643] width 68 height 28
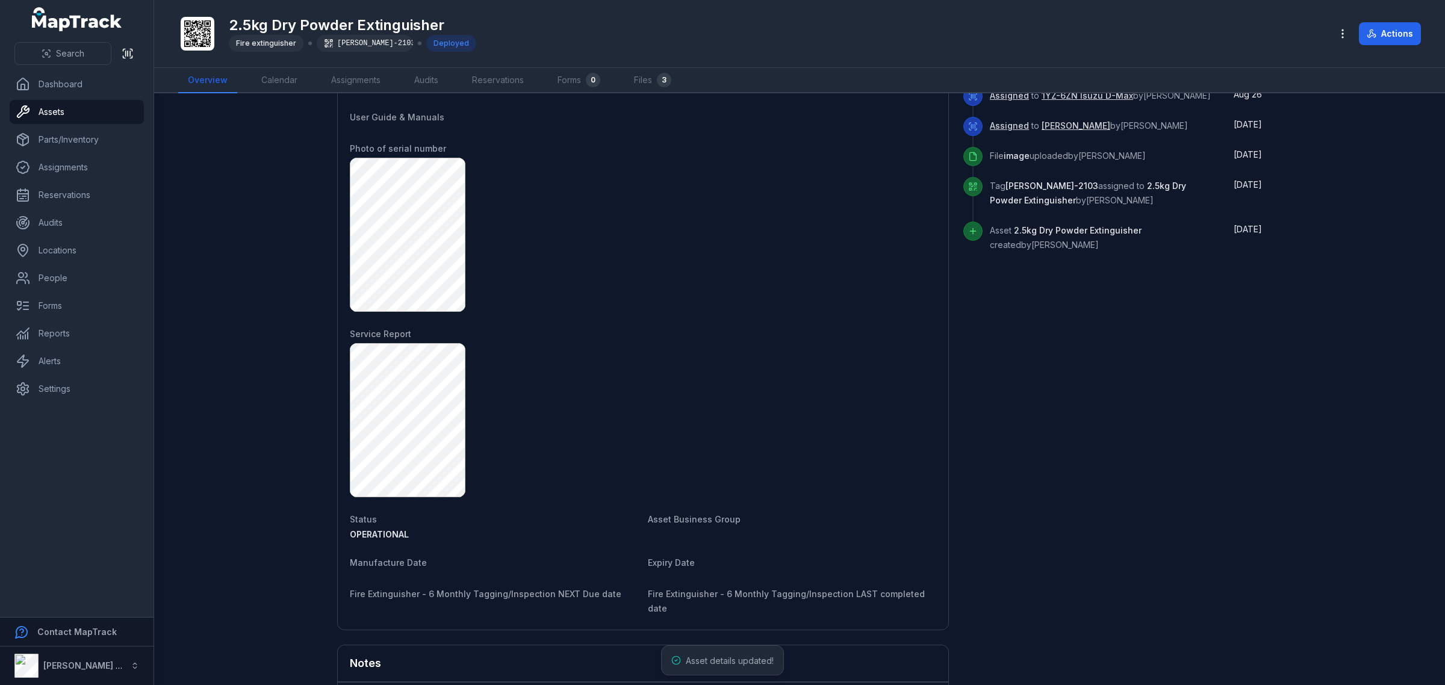
scroll to position [741, 0]
